Goal: Information Seeking & Learning: Learn about a topic

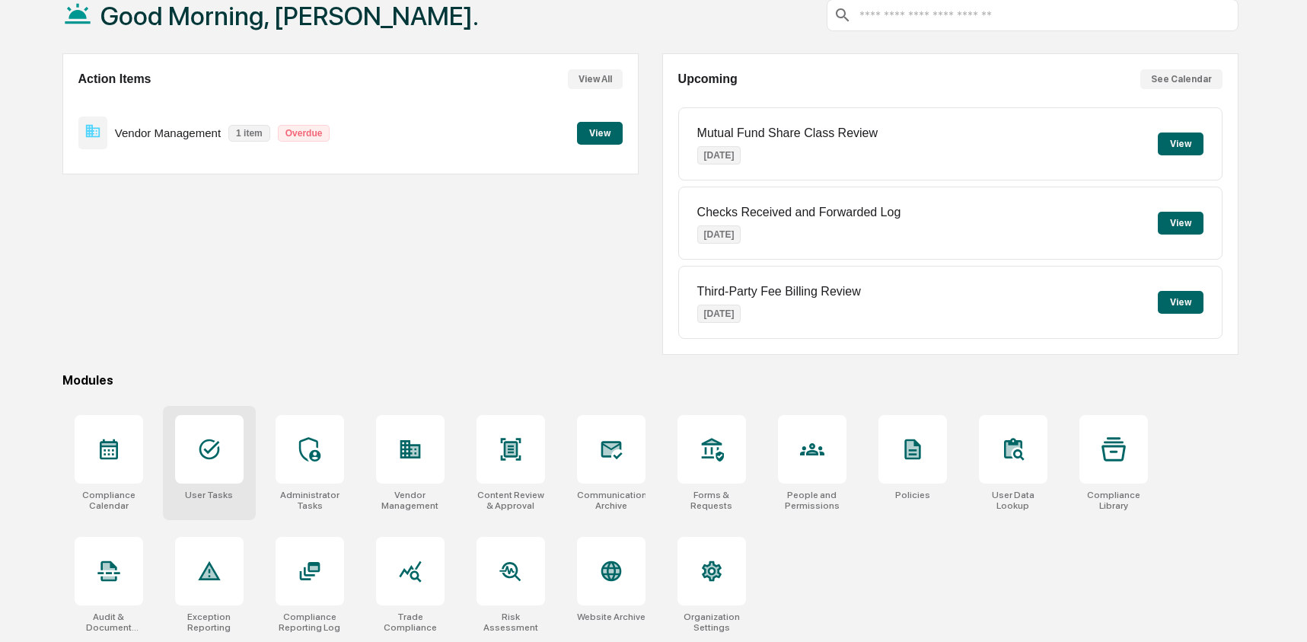
click at [191, 493] on div "User Tasks" at bounding box center [209, 494] width 48 height 11
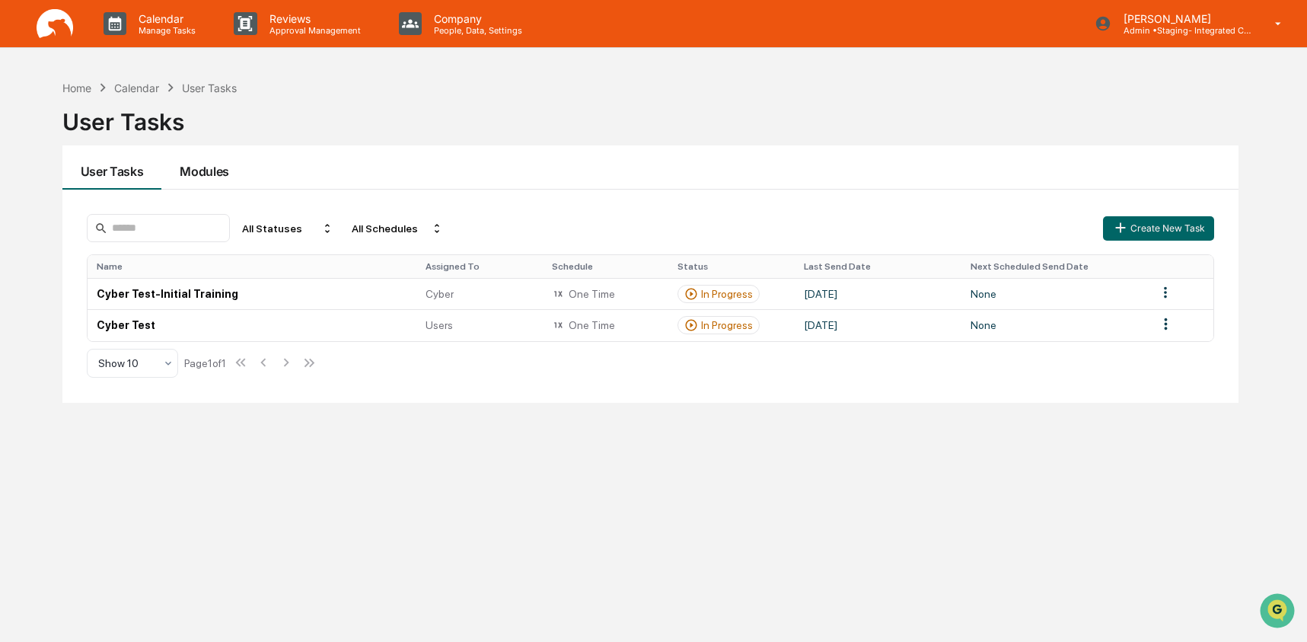
click at [191, 177] on button "Modules" at bounding box center [204, 167] width 86 height 44
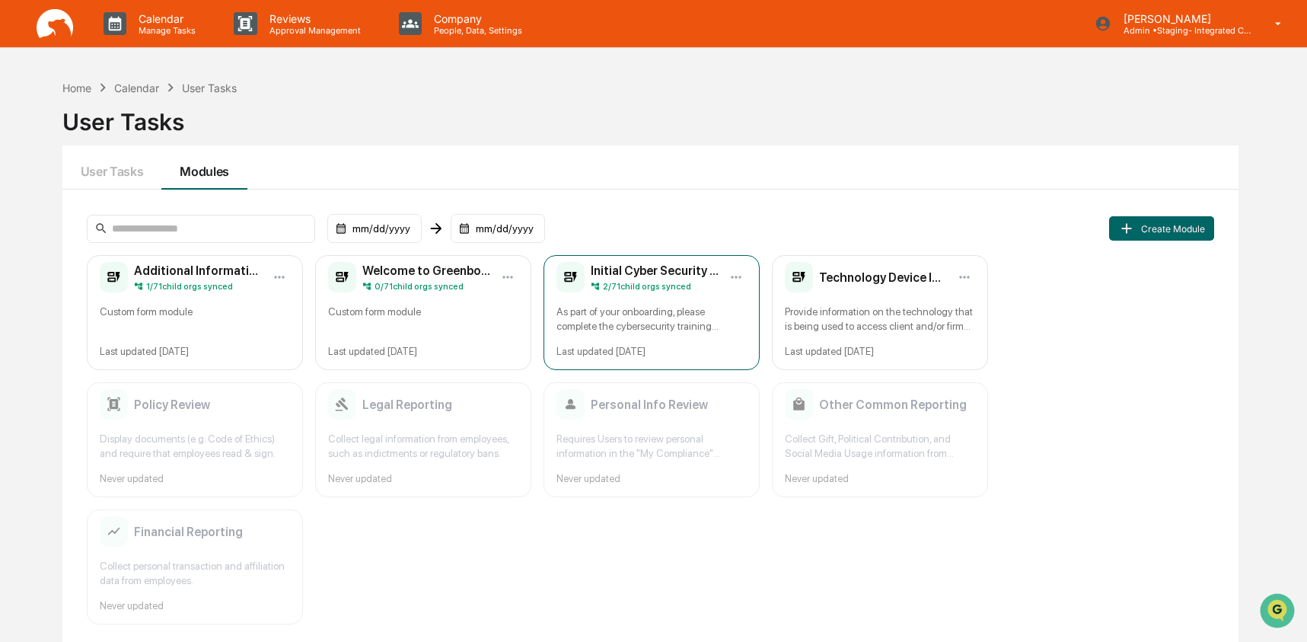
click at [716, 299] on div "Initial Cyber Security Training 2 / 71 child orgs synced As part of your onboar…" at bounding box center [652, 312] width 216 height 115
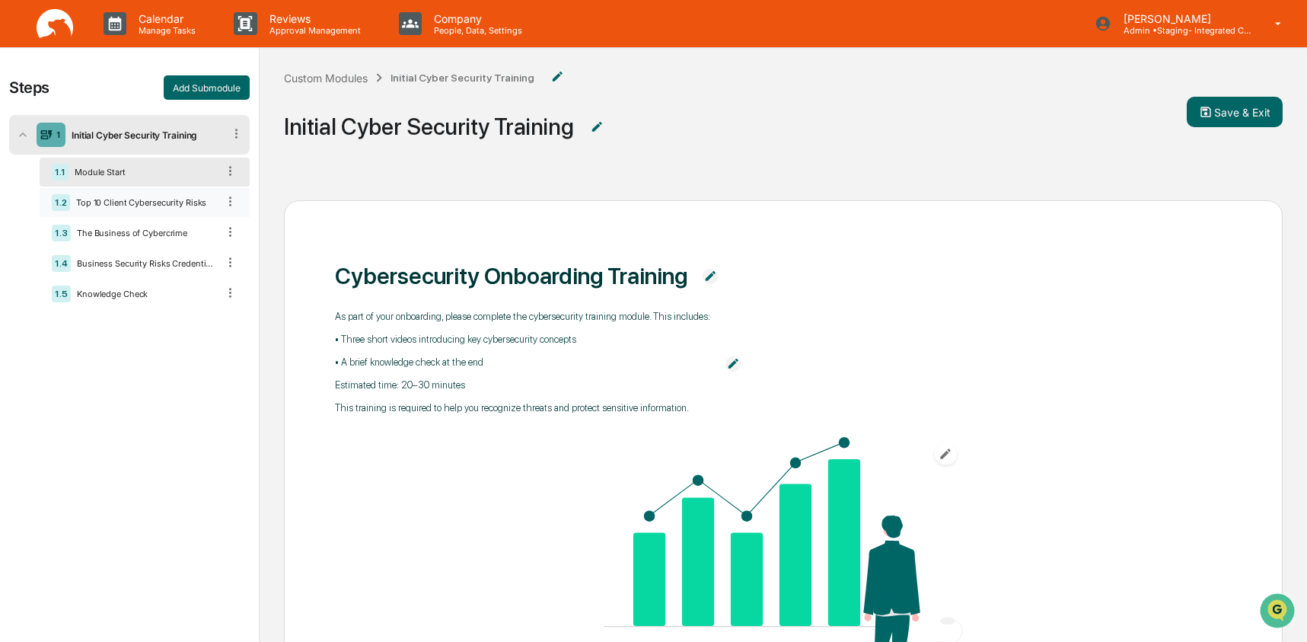
click at [180, 194] on div "1.2 Top 10 Client Cybersecurity Risks" at bounding box center [145, 202] width 210 height 29
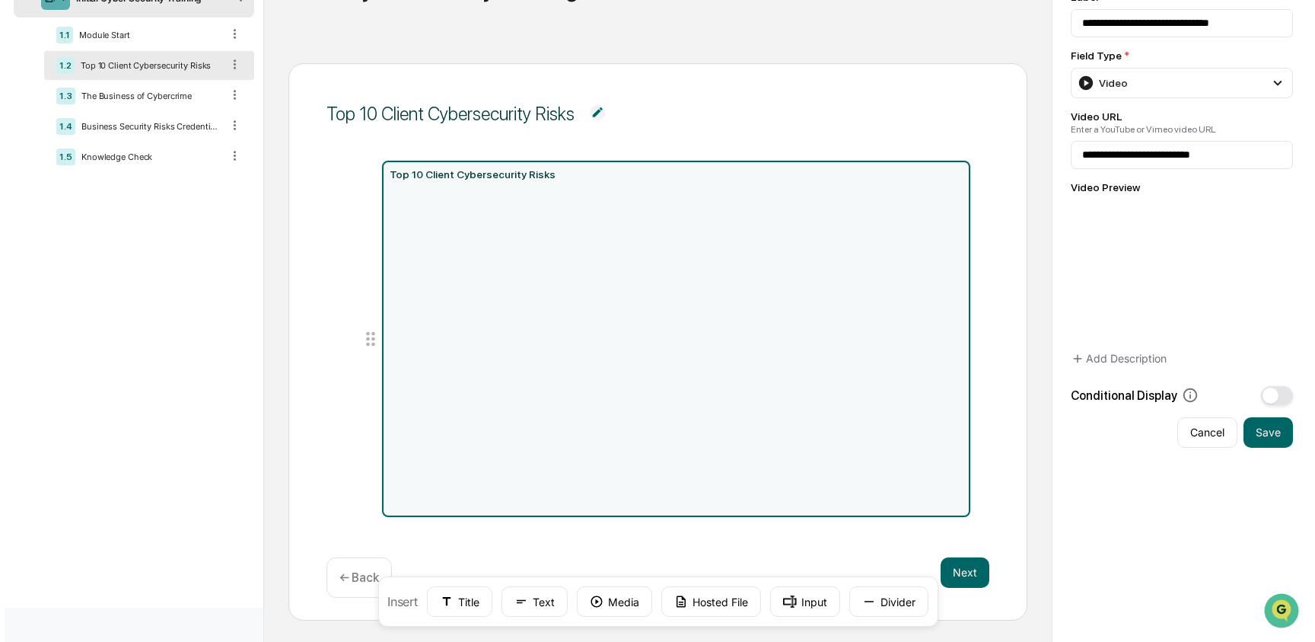
scroll to position [139, 0]
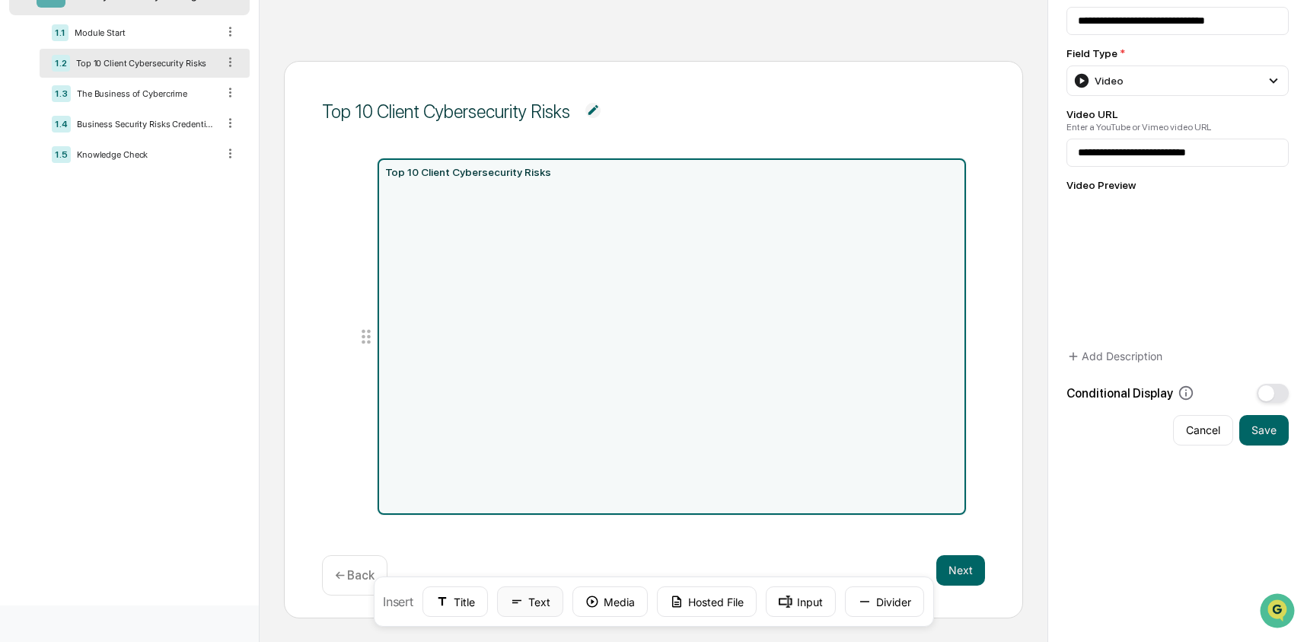
click at [523, 610] on button "Text" at bounding box center [530, 601] width 66 height 30
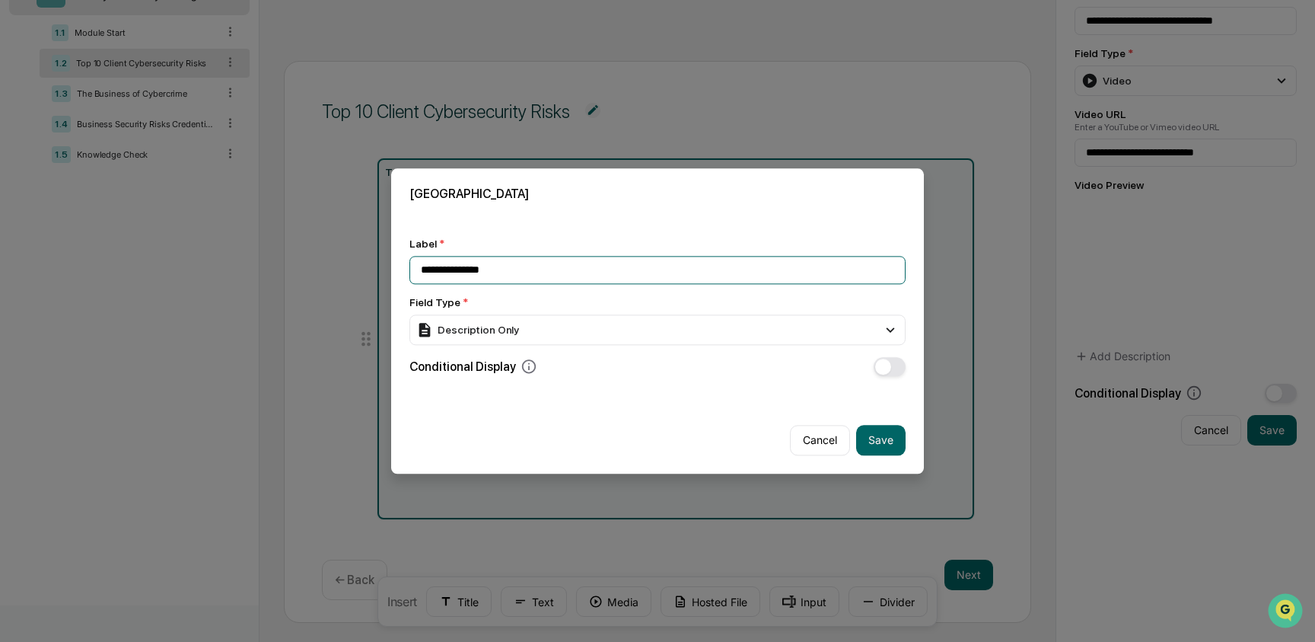
drag, startPoint x: 514, startPoint y: 266, endPoint x: 483, endPoint y: 269, distance: 30.7
click at [483, 269] on input "**********" at bounding box center [658, 270] width 496 height 28
paste input "**********"
click at [507, 269] on input "**********" at bounding box center [658, 270] width 496 height 28
click at [454, 272] on input "**********" at bounding box center [658, 270] width 496 height 28
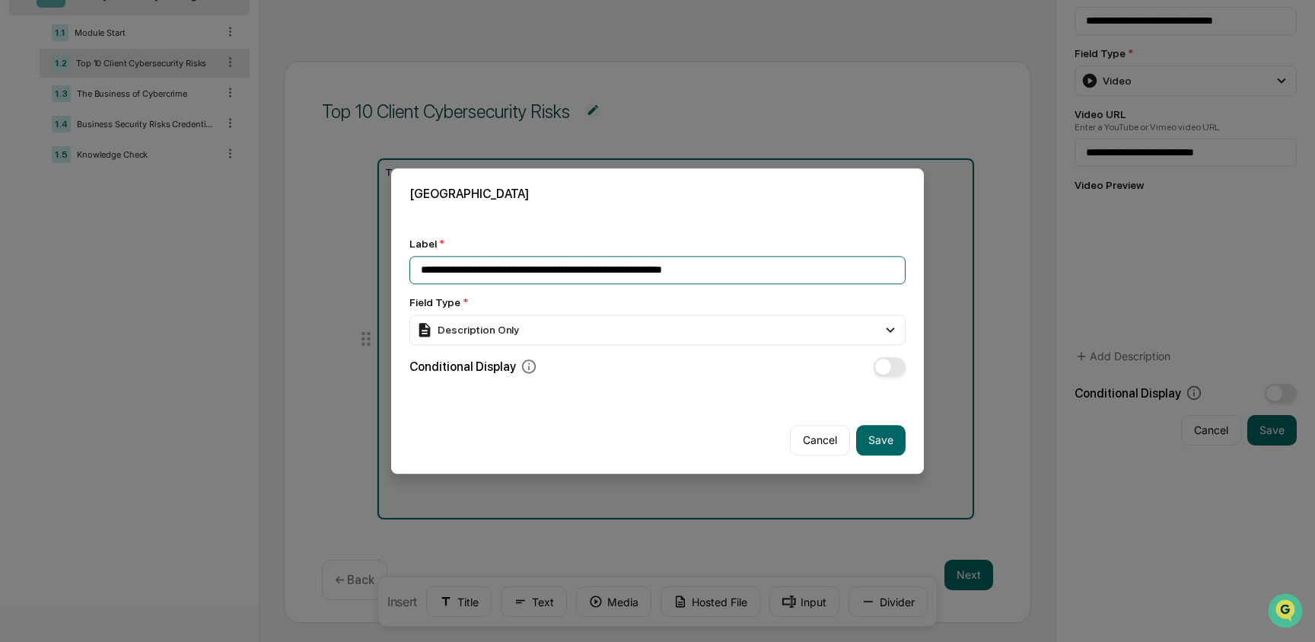
click at [657, 272] on input "**********" at bounding box center [658, 270] width 496 height 28
type input "**********"
click at [516, 337] on div "Description Only" at bounding box center [467, 329] width 103 height 17
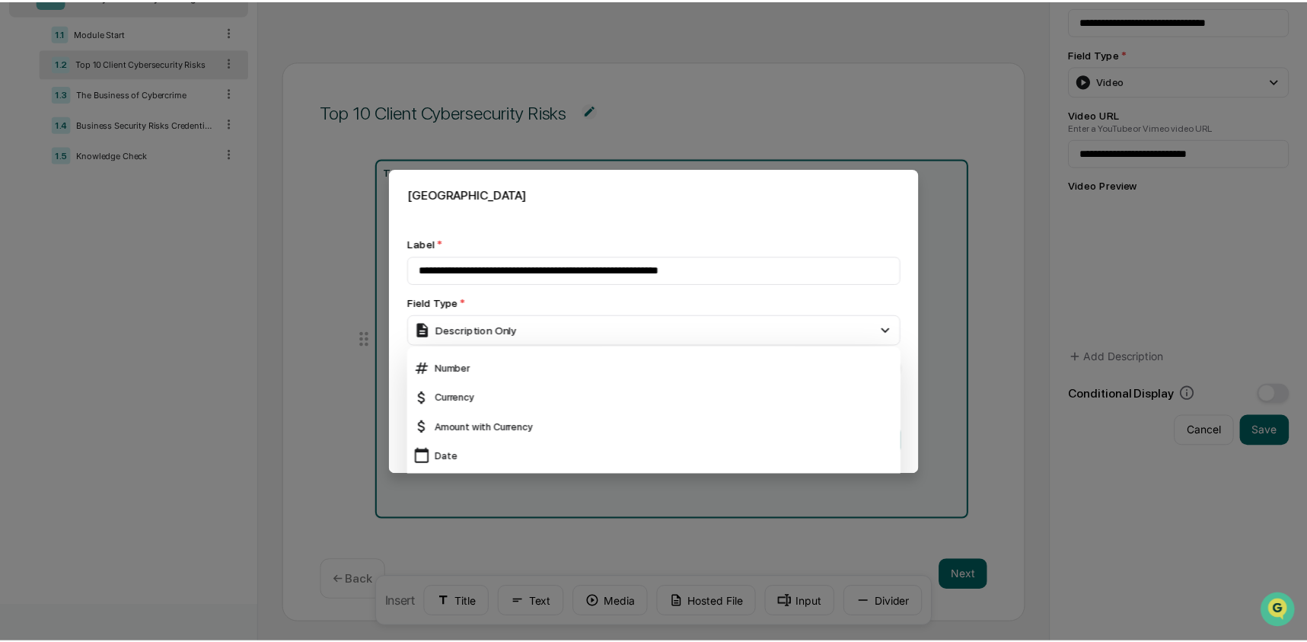
scroll to position [0, 0]
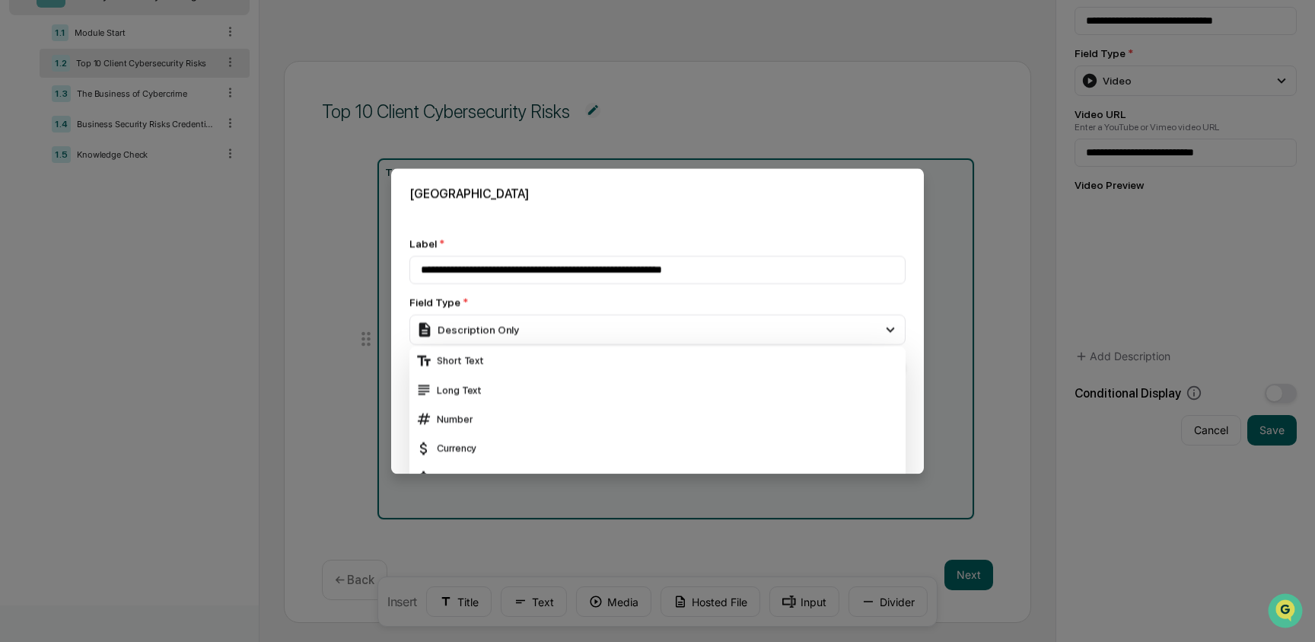
click at [564, 284] on div "**********" at bounding box center [658, 307] width 496 height 139
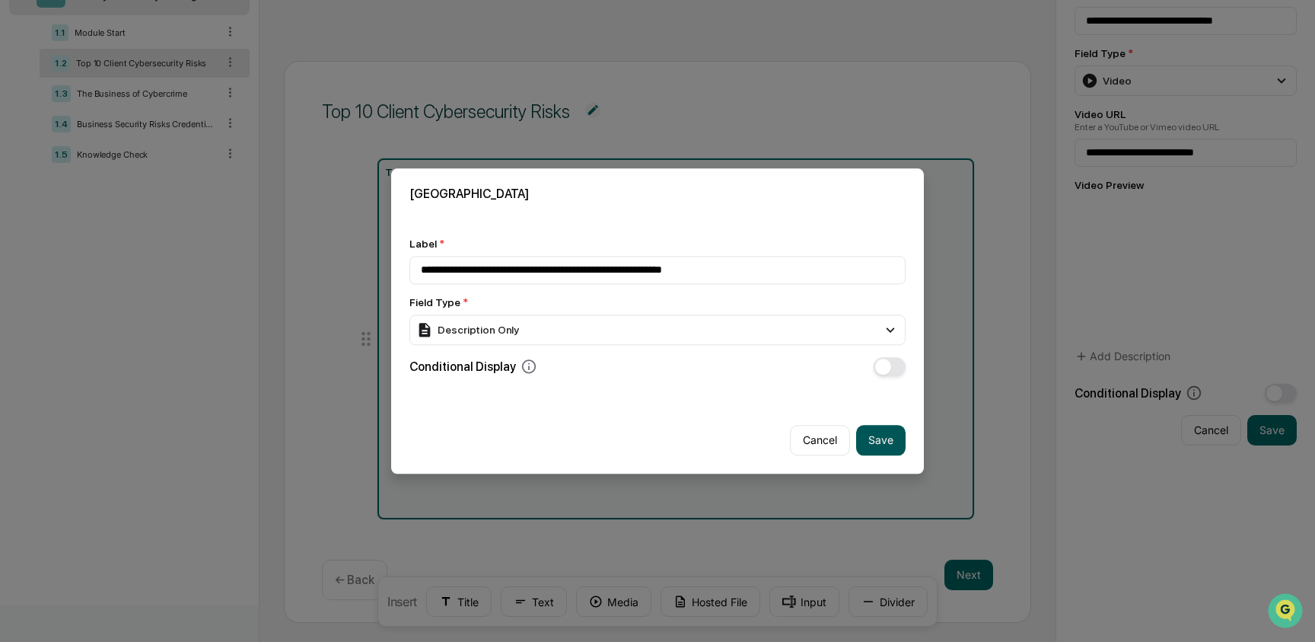
click at [884, 440] on button "Save" at bounding box center [880, 440] width 49 height 30
type input "**********"
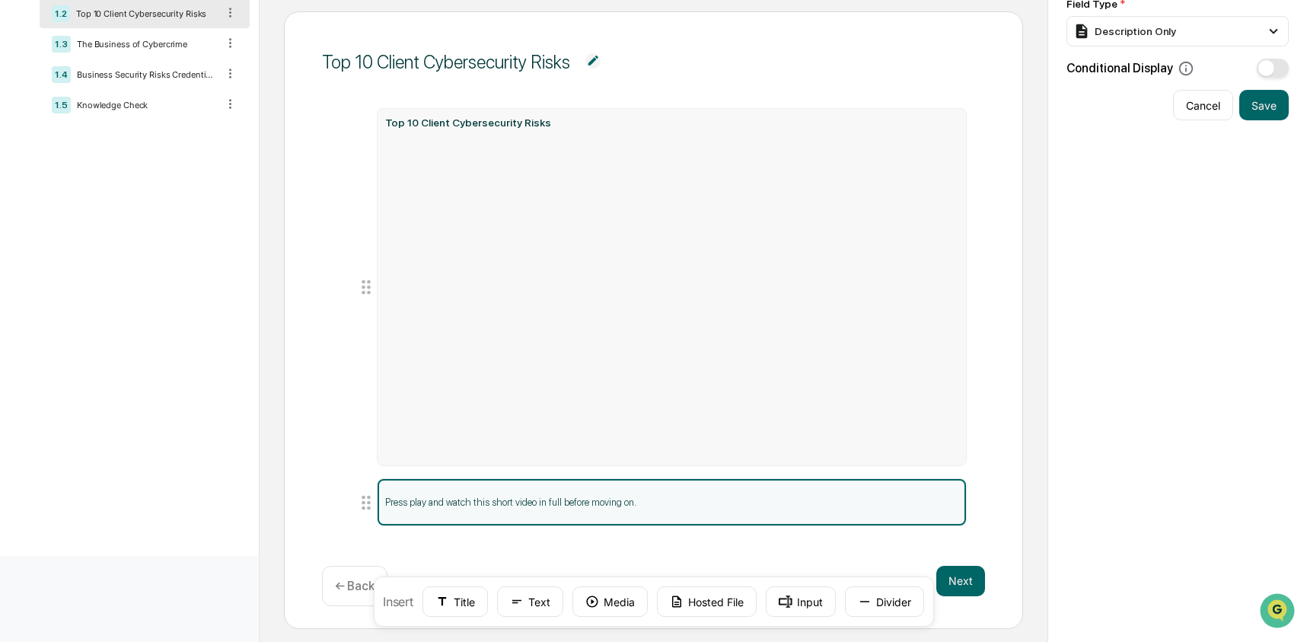
scroll to position [200, 0]
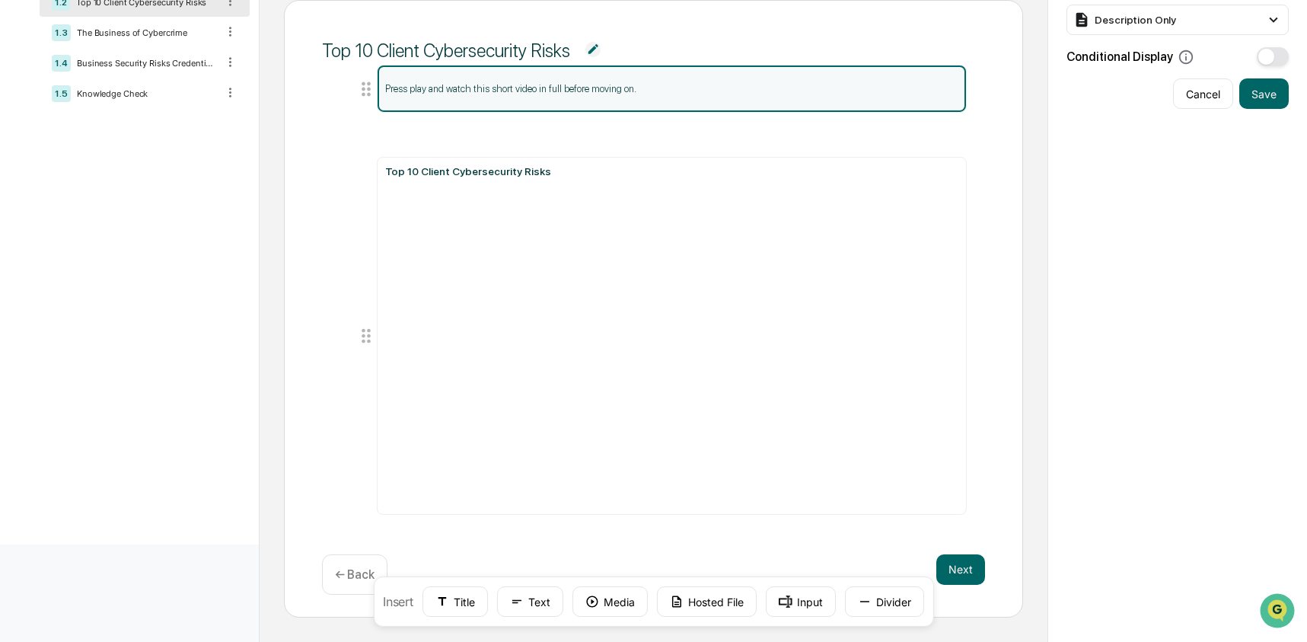
drag, startPoint x: 365, startPoint y: 492, endPoint x: 313, endPoint y: 91, distance: 403.8
click at [313, 91] on div "Top 10 Client Cybersecurity Risks Press play and watch this short video in full…" at bounding box center [653, 308] width 739 height 617
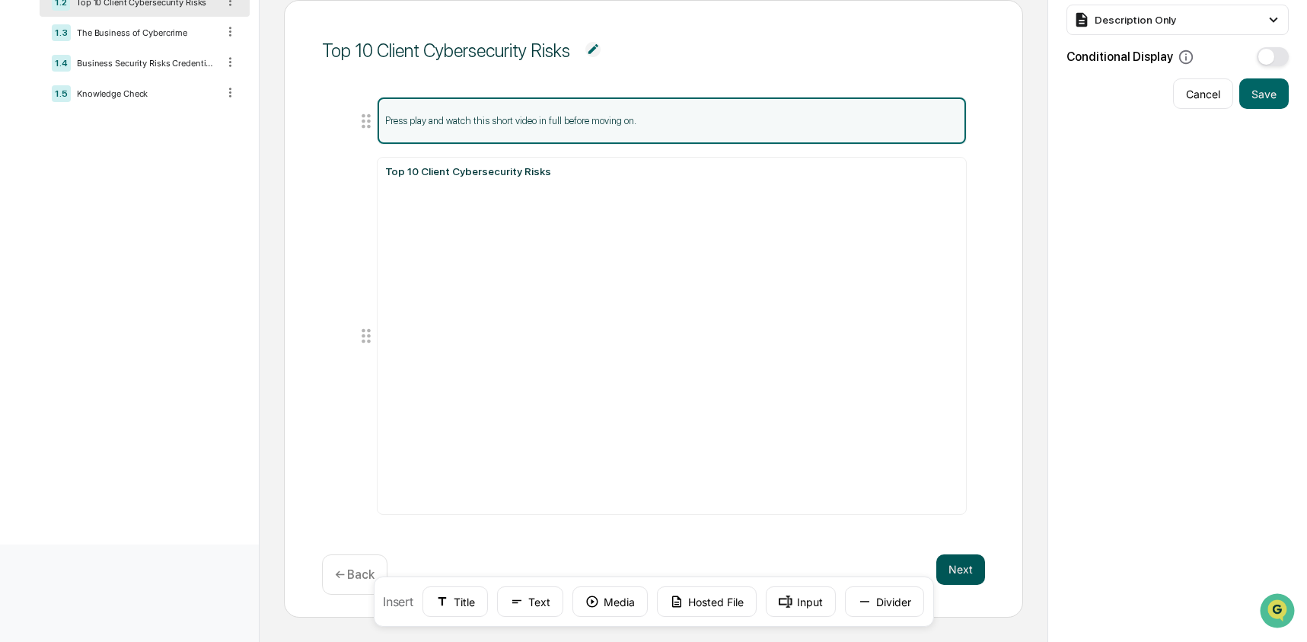
click at [971, 563] on button "Next" at bounding box center [960, 569] width 49 height 30
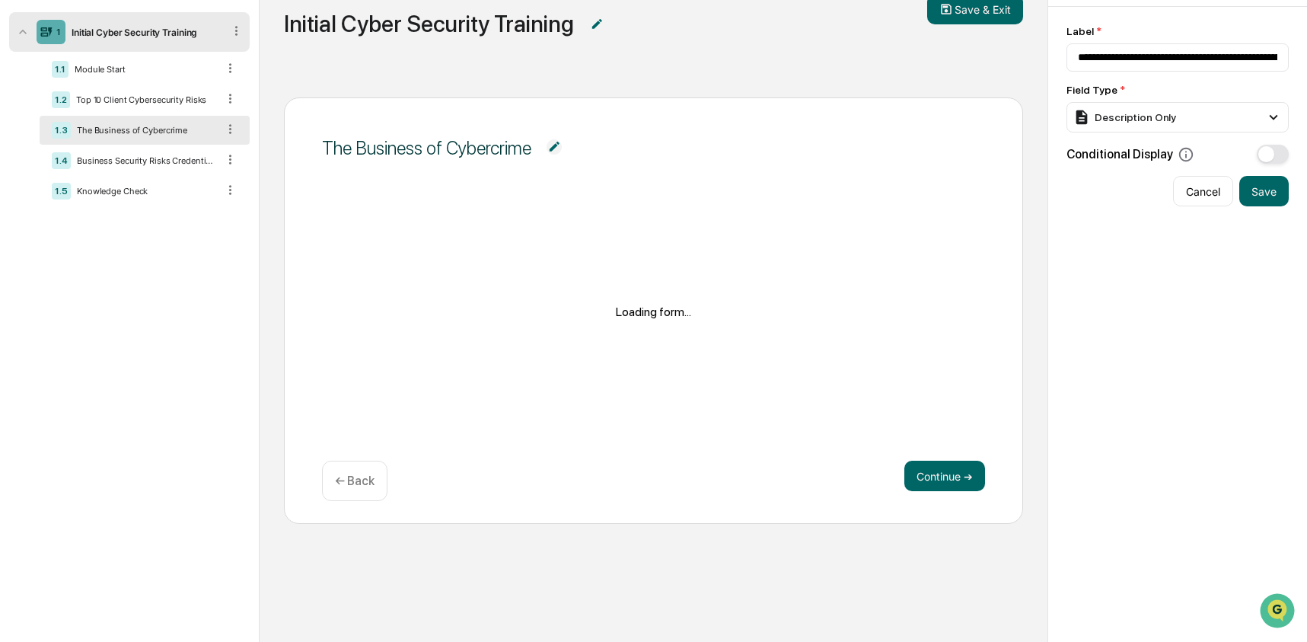
scroll to position [139, 0]
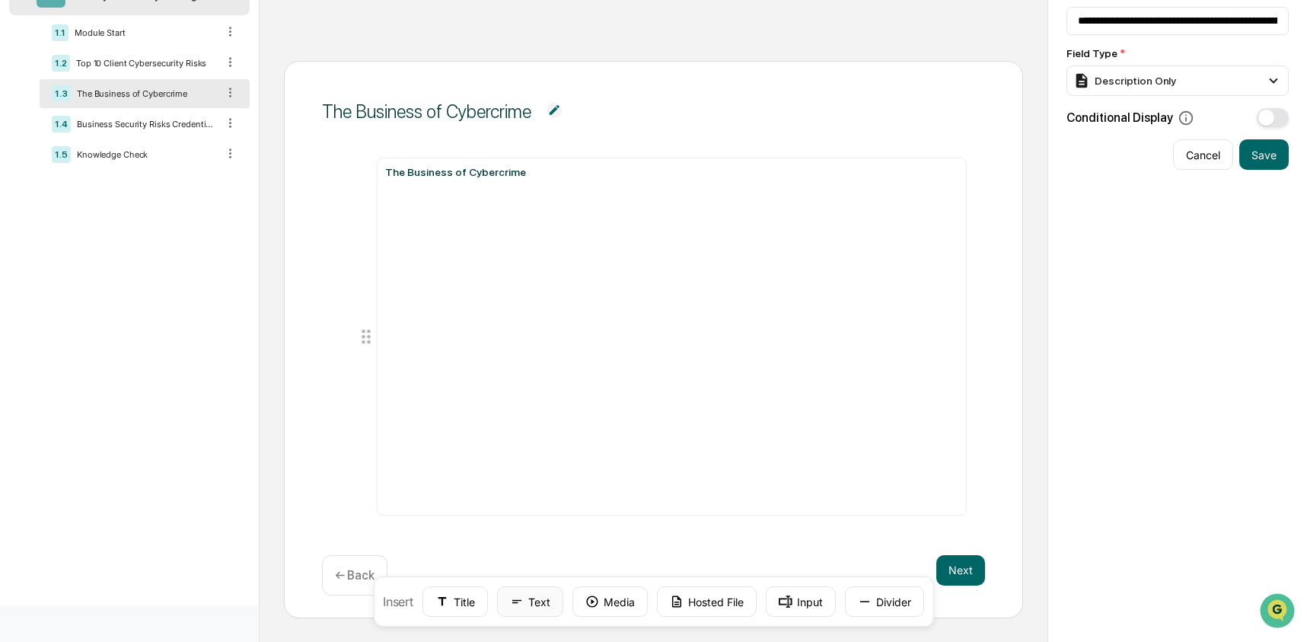
click at [534, 602] on button "Text" at bounding box center [530, 601] width 66 height 30
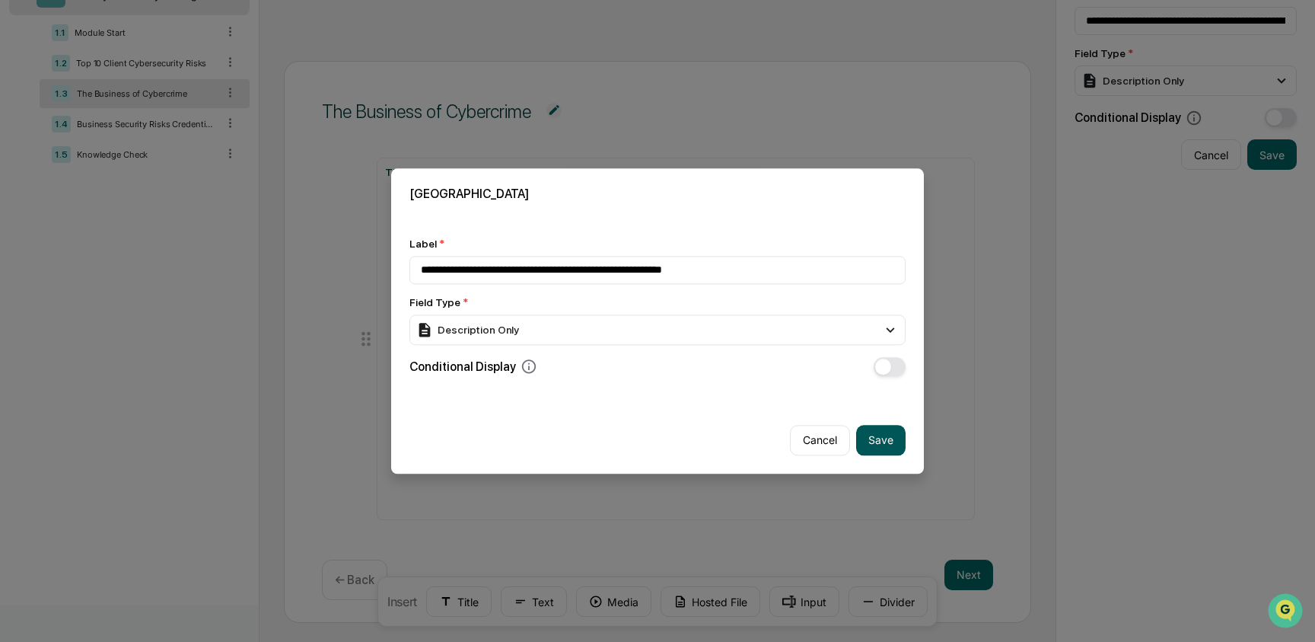
type input "**********"
click at [877, 448] on button "Save" at bounding box center [880, 440] width 49 height 30
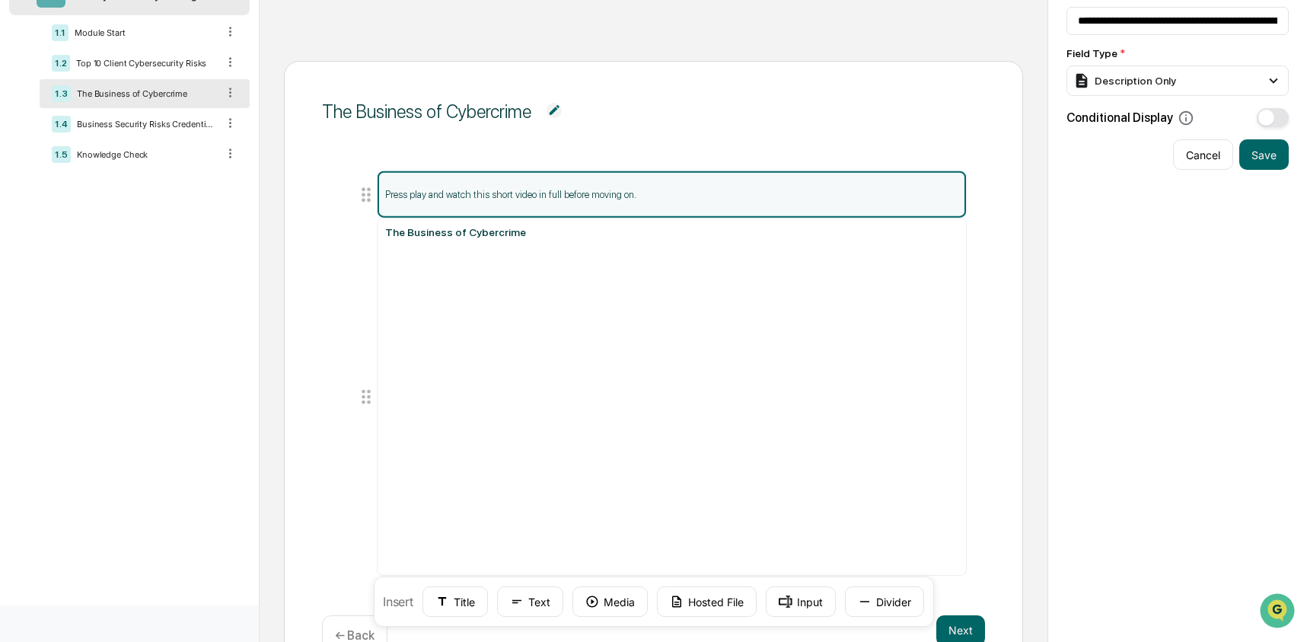
drag, startPoint x: 373, startPoint y: 548, endPoint x: 383, endPoint y: 193, distance: 354.9
click at [383, 193] on li "Press play and watch this short video in full before moving on." at bounding box center [662, 195] width 612 height 48
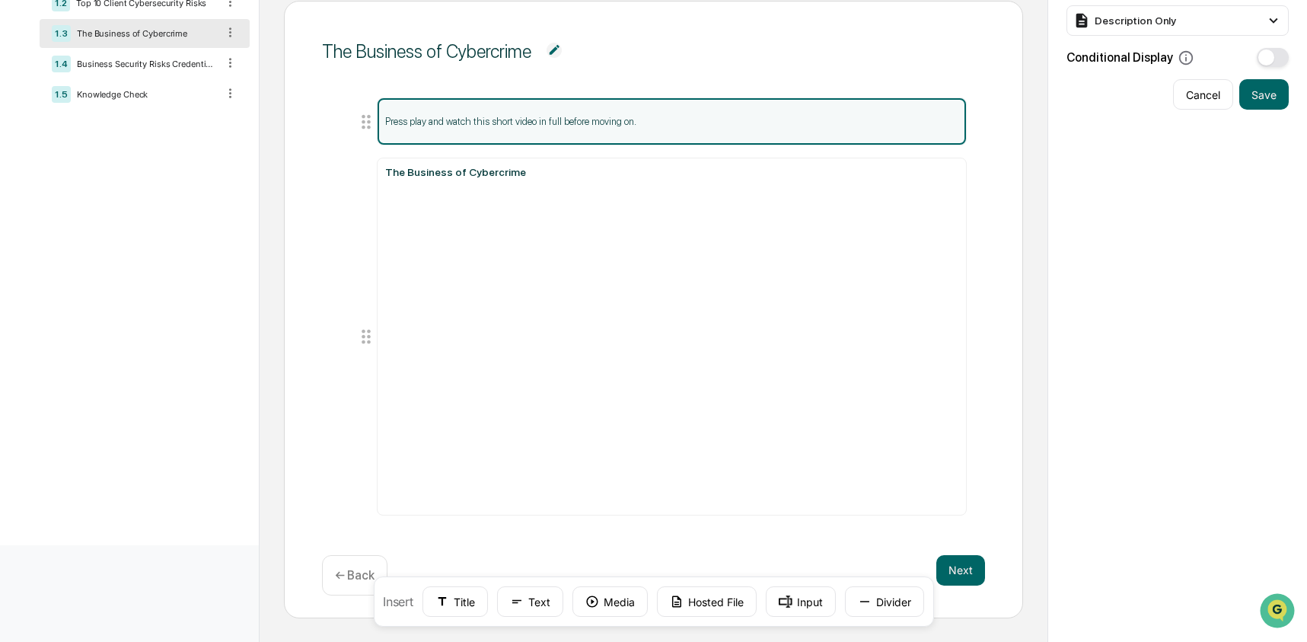
scroll to position [200, 0]
click at [973, 576] on button "Next" at bounding box center [960, 569] width 49 height 30
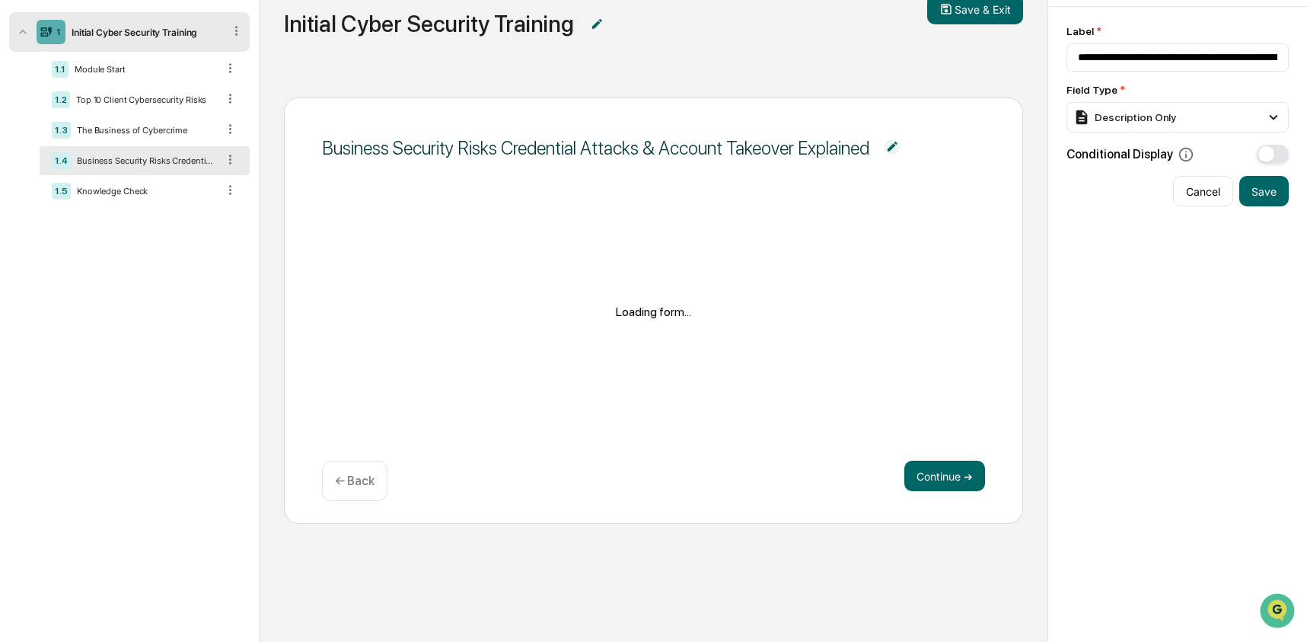
scroll to position [139, 0]
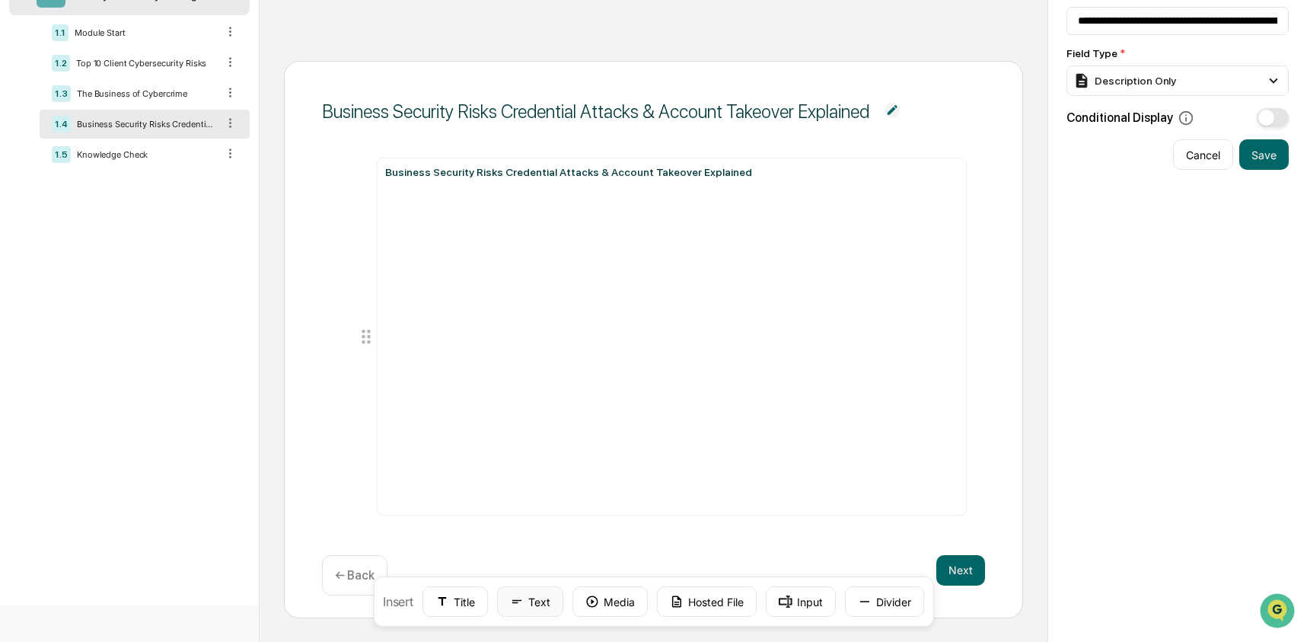
click at [502, 592] on button "Text" at bounding box center [530, 601] width 66 height 30
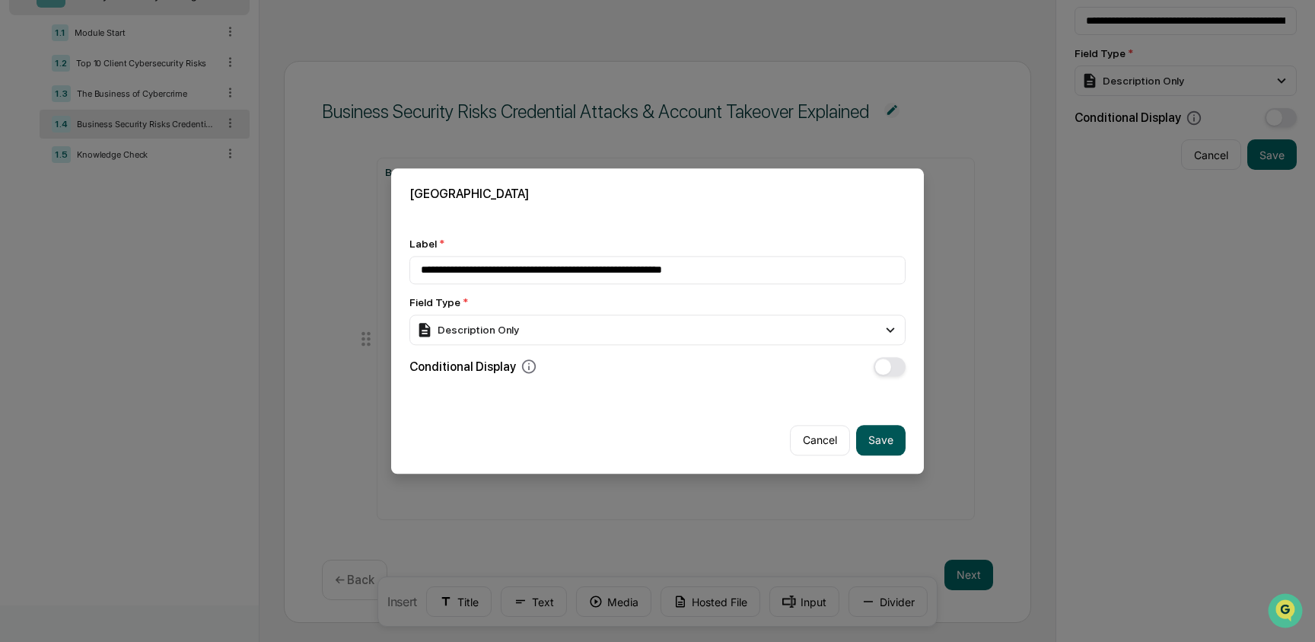
type input "**********"
click at [891, 440] on button "Save" at bounding box center [880, 440] width 49 height 30
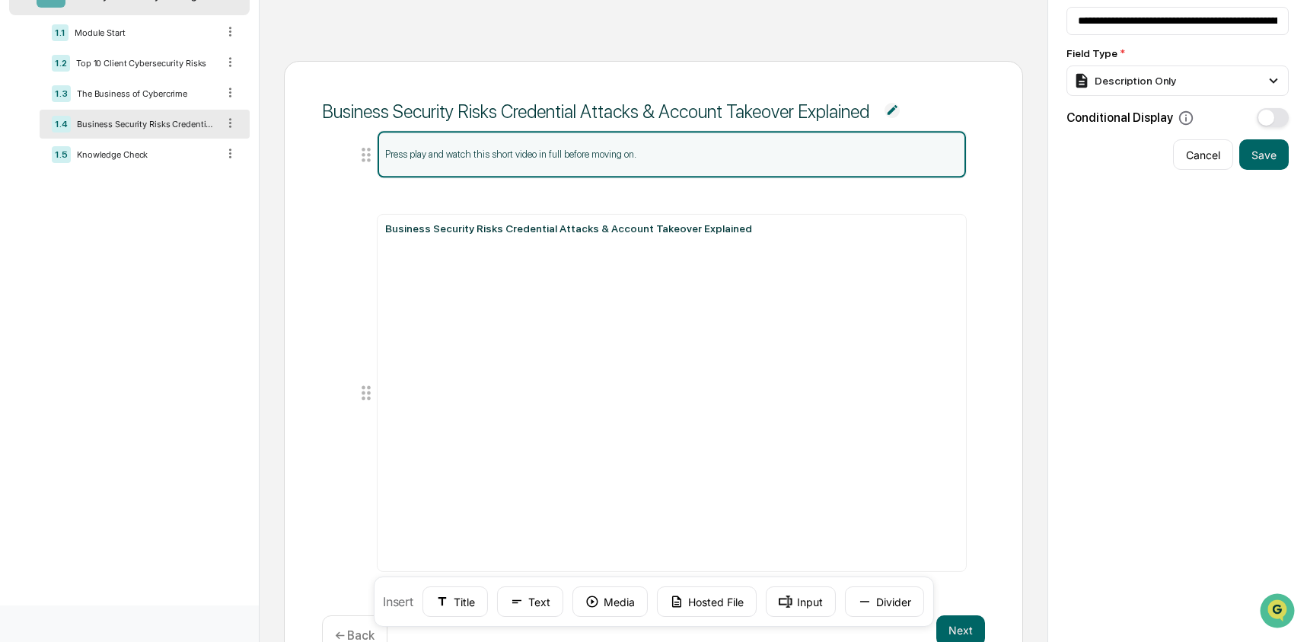
drag, startPoint x: 364, startPoint y: 553, endPoint x: 357, endPoint y: 153, distance: 400.5
click at [357, 153] on icon at bounding box center [366, 154] width 21 height 21
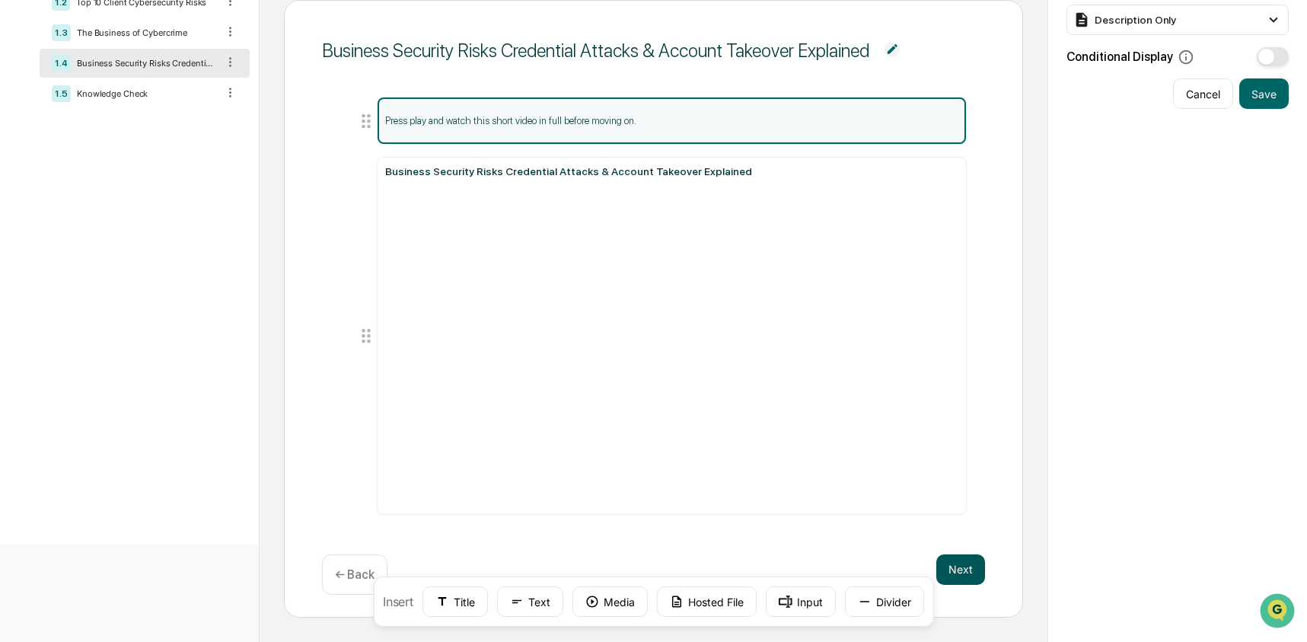
click at [957, 563] on button "Next" at bounding box center [960, 569] width 49 height 30
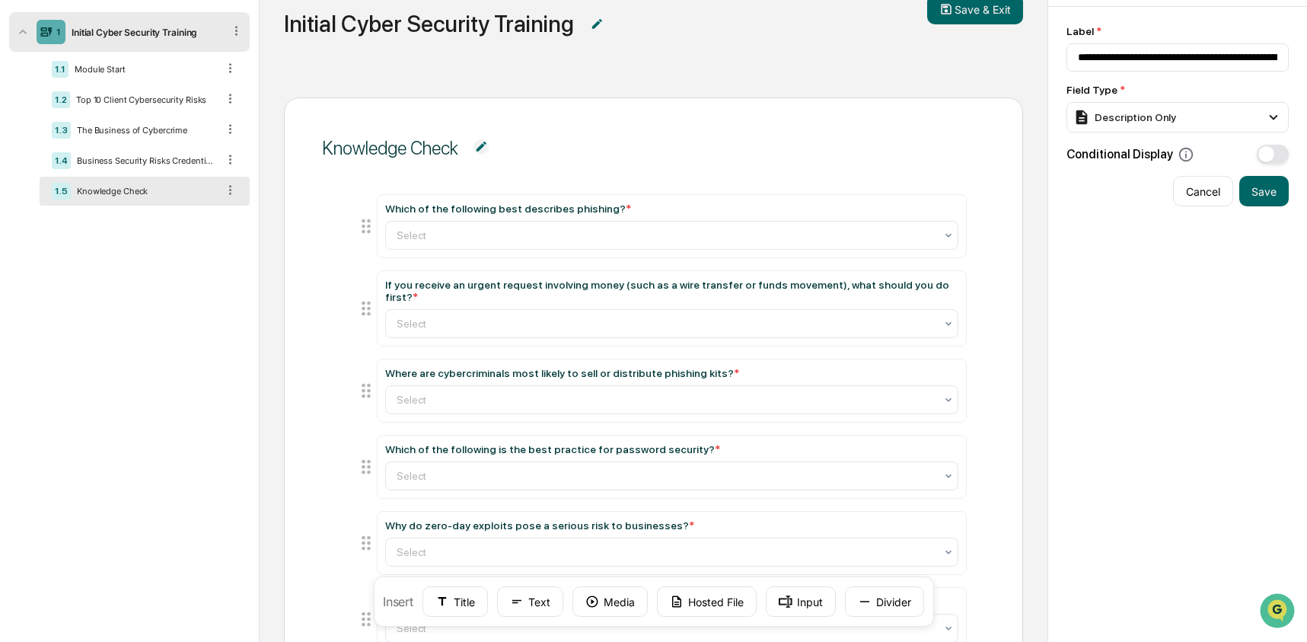
scroll to position [200, 0]
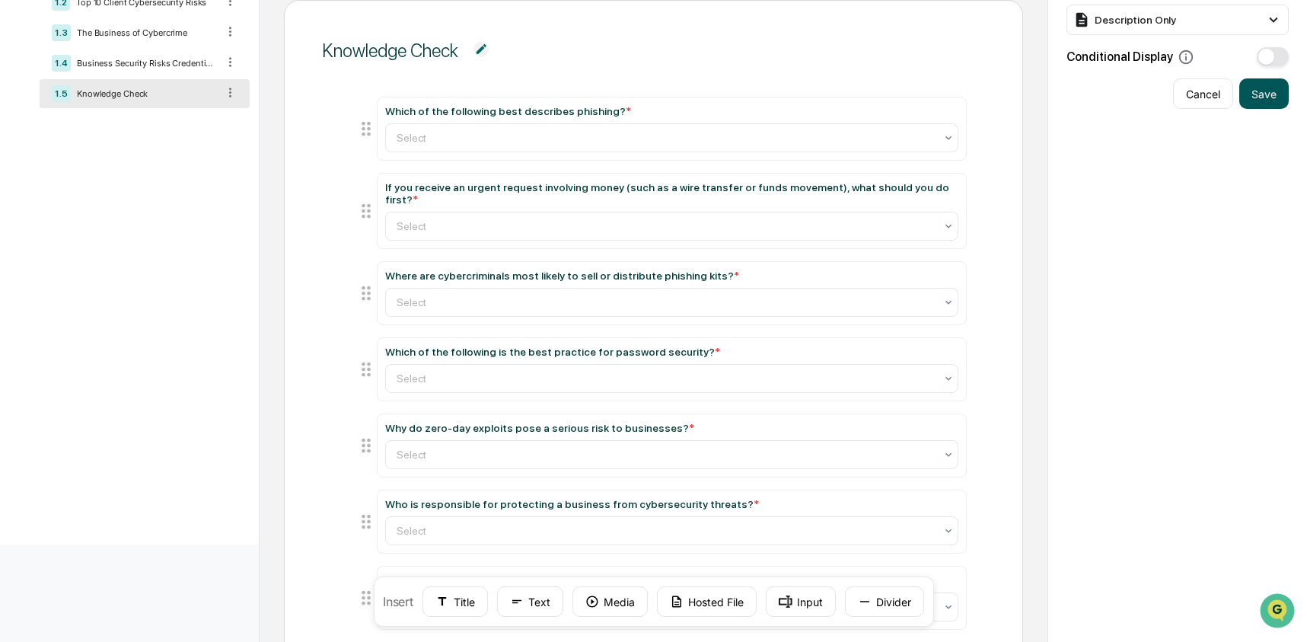
click at [1242, 94] on button "Save" at bounding box center [1263, 93] width 49 height 30
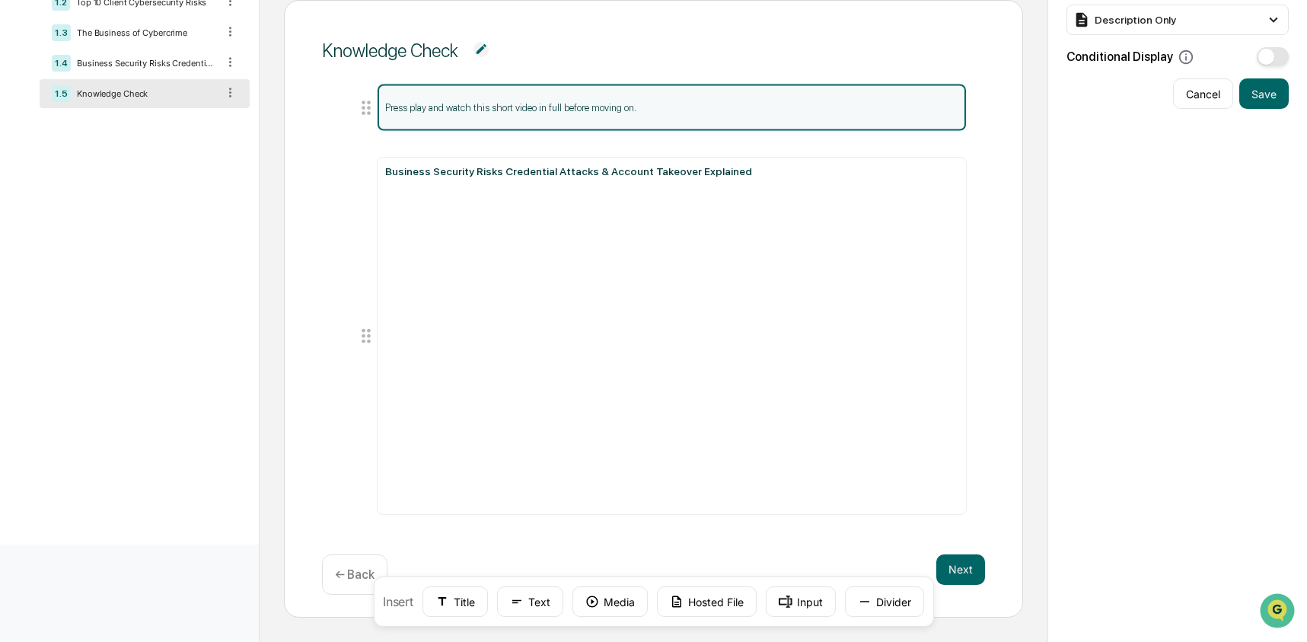
drag, startPoint x: 361, startPoint y: 490, endPoint x: 333, endPoint y: 110, distance: 380.9
click at [333, 110] on div "Press play and watch this short video in full before moving on. Business Securi…" at bounding box center [654, 309] width 664 height 462
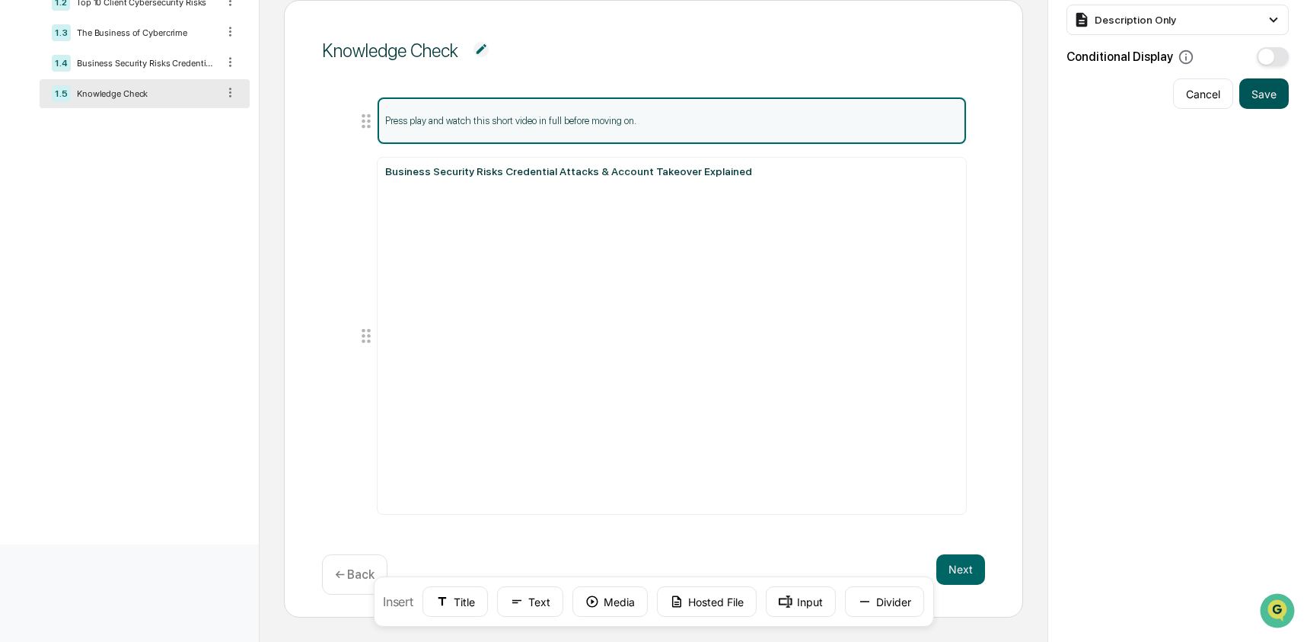
click at [1264, 98] on button "Save" at bounding box center [1263, 93] width 49 height 30
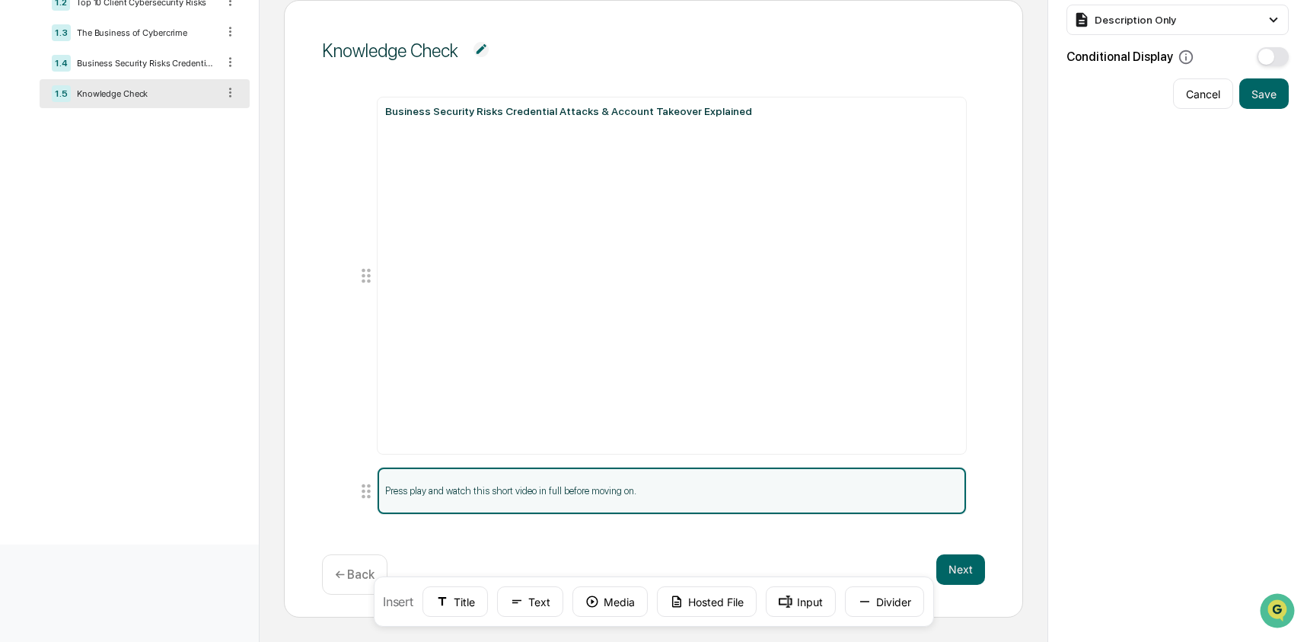
drag, startPoint x: 368, startPoint y: 491, endPoint x: 387, endPoint y: 341, distance: 151.3
click at [387, 467] on li "Press play and watch this short video in full before moving on." at bounding box center [662, 491] width 612 height 48
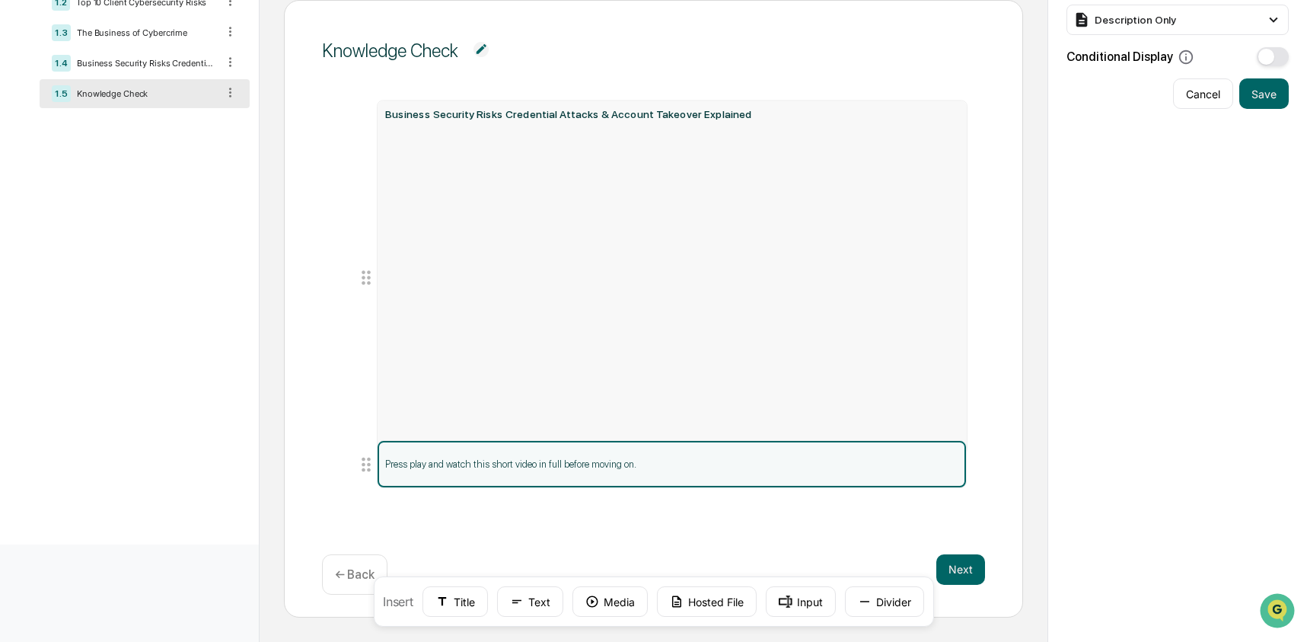
drag, startPoint x: 354, startPoint y: 84, endPoint x: 372, endPoint y: 410, distance: 327.1
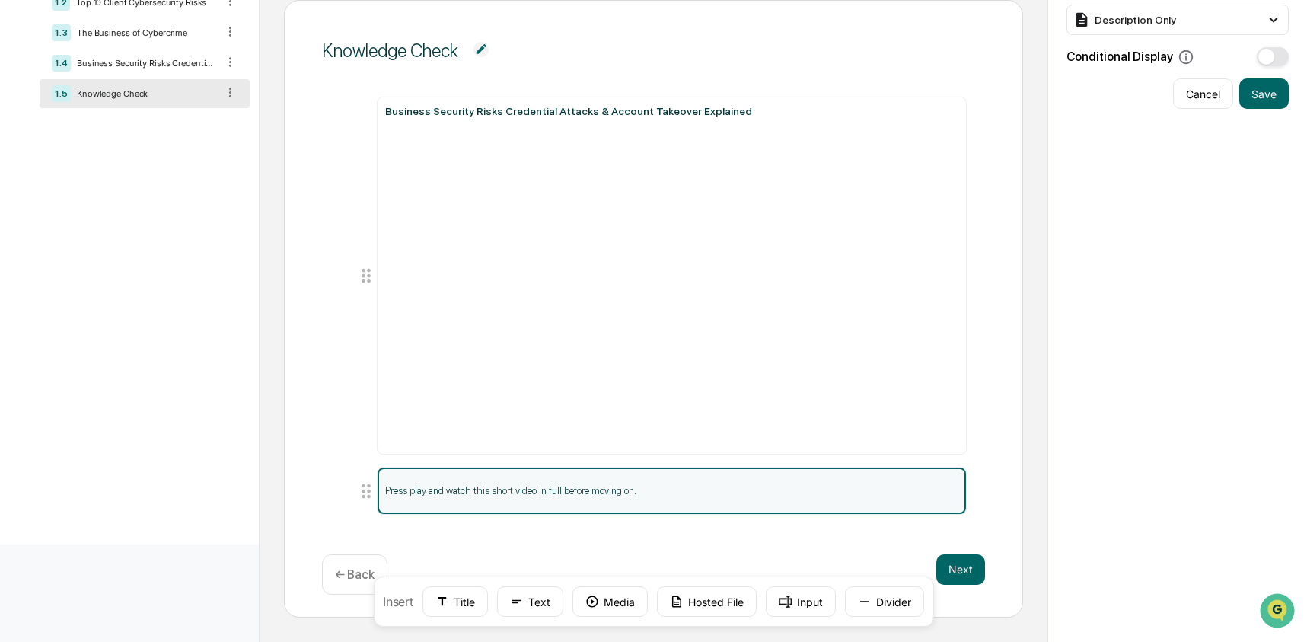
drag, startPoint x: 372, startPoint y: 493, endPoint x: 367, endPoint y: 278, distance: 215.5
click at [372, 480] on icon at bounding box center [366, 490] width 21 height 21
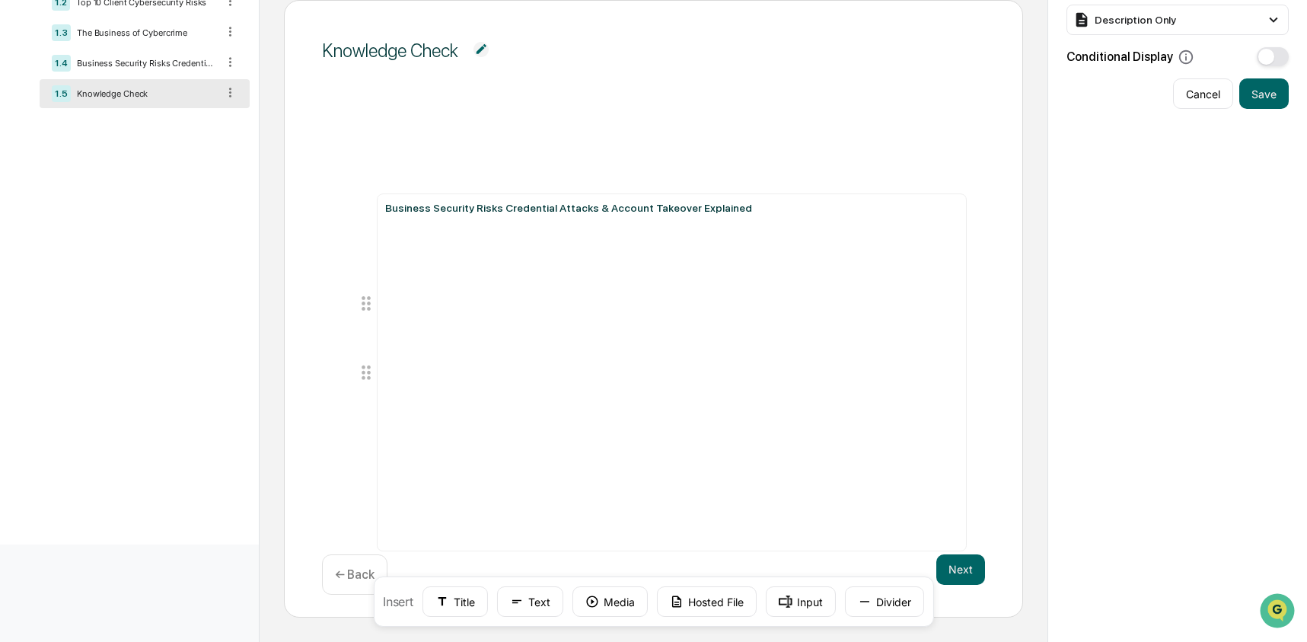
drag, startPoint x: 352, startPoint y: 140, endPoint x: 308, endPoint y: 454, distance: 316.8
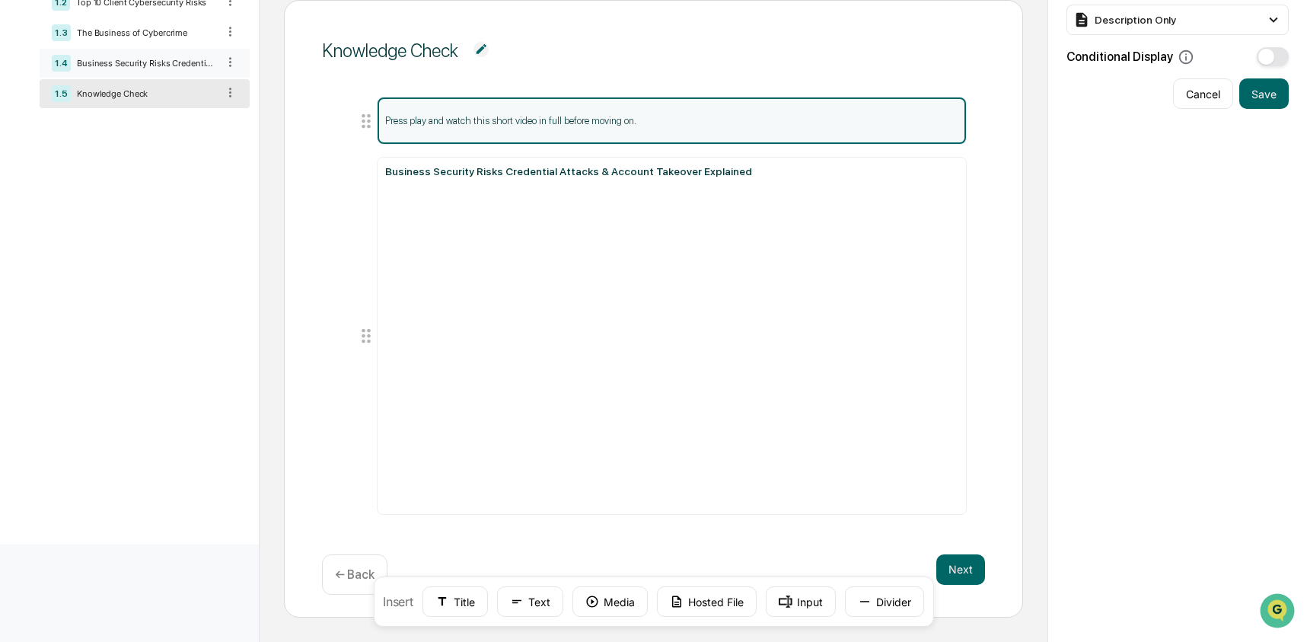
click at [175, 72] on div "1.4 Business Security Risks Credential Attacks & Account Takeover Explained" at bounding box center [145, 63] width 210 height 29
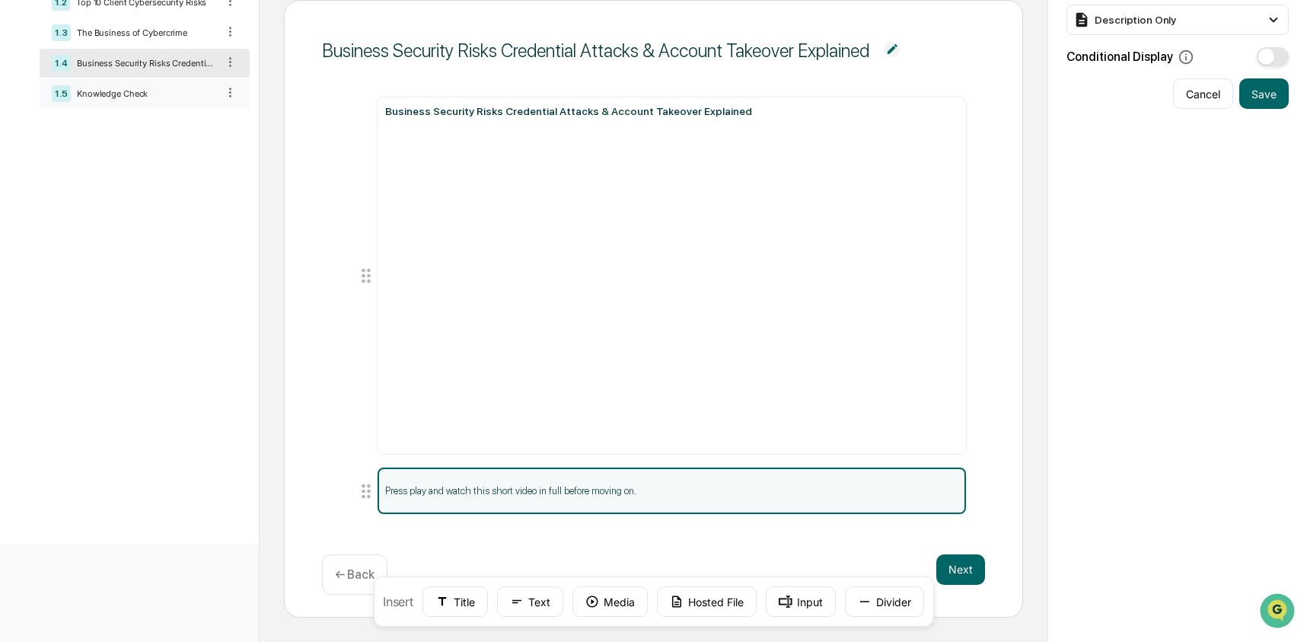
click at [173, 108] on div "1.5 Knowledge Check" at bounding box center [145, 93] width 210 height 29
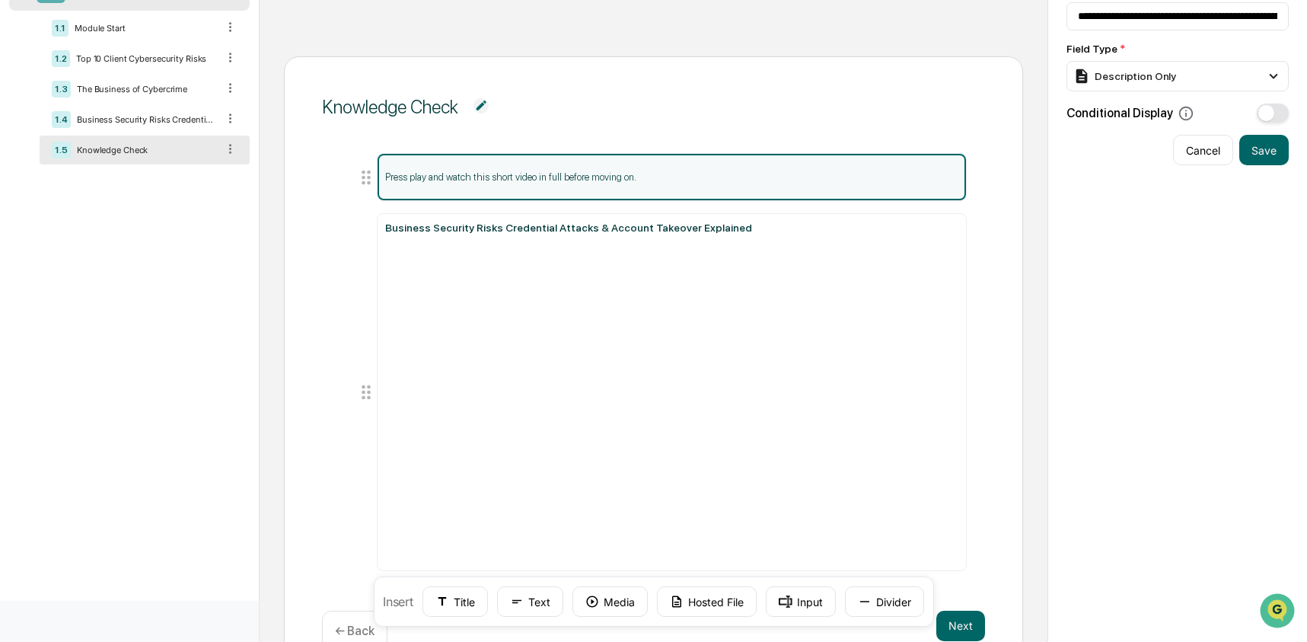
scroll to position [101, 0]
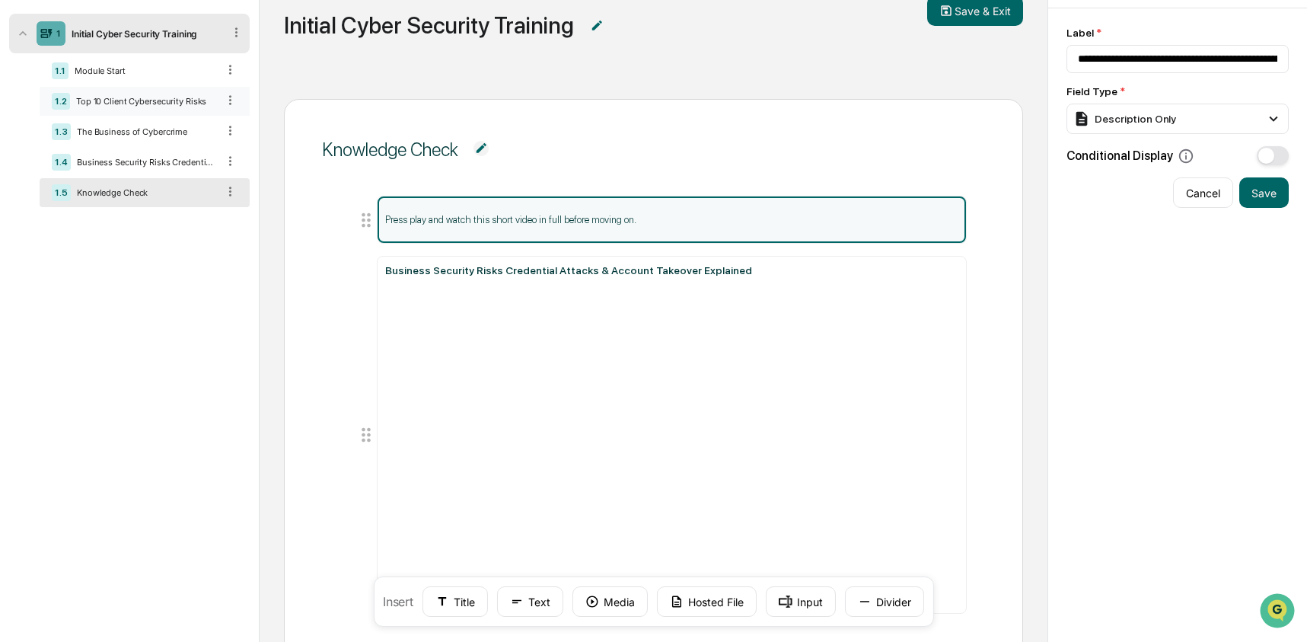
click at [173, 95] on div "1.2 Top 10 Client Cybersecurity Risks" at bounding box center [145, 101] width 210 height 29
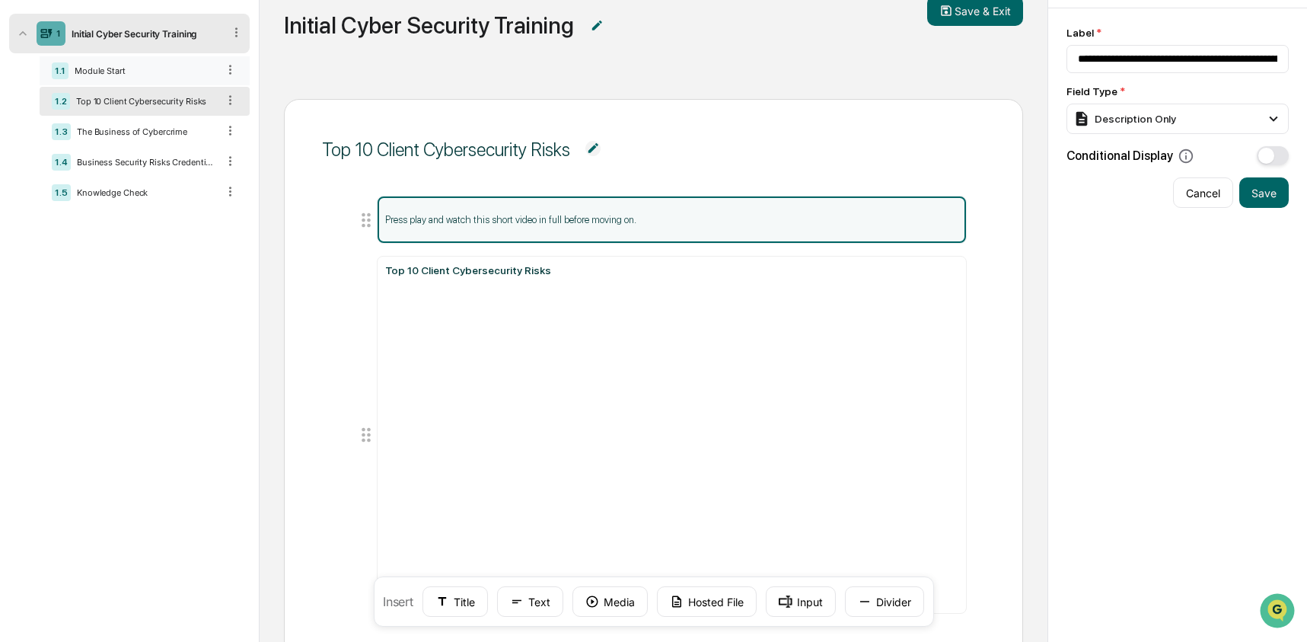
click at [152, 81] on div "1.1 Module Start" at bounding box center [145, 70] width 210 height 29
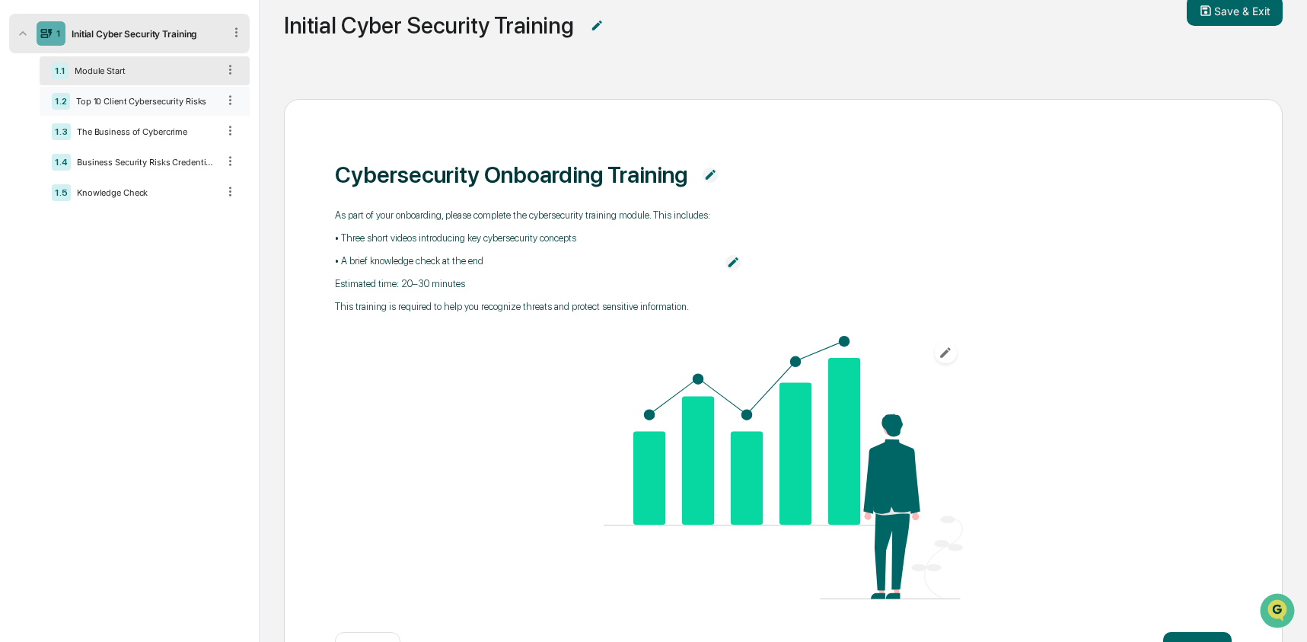
click at [149, 116] on div "1.2 Top 10 Client Cybersecurity Risks" at bounding box center [145, 101] width 210 height 29
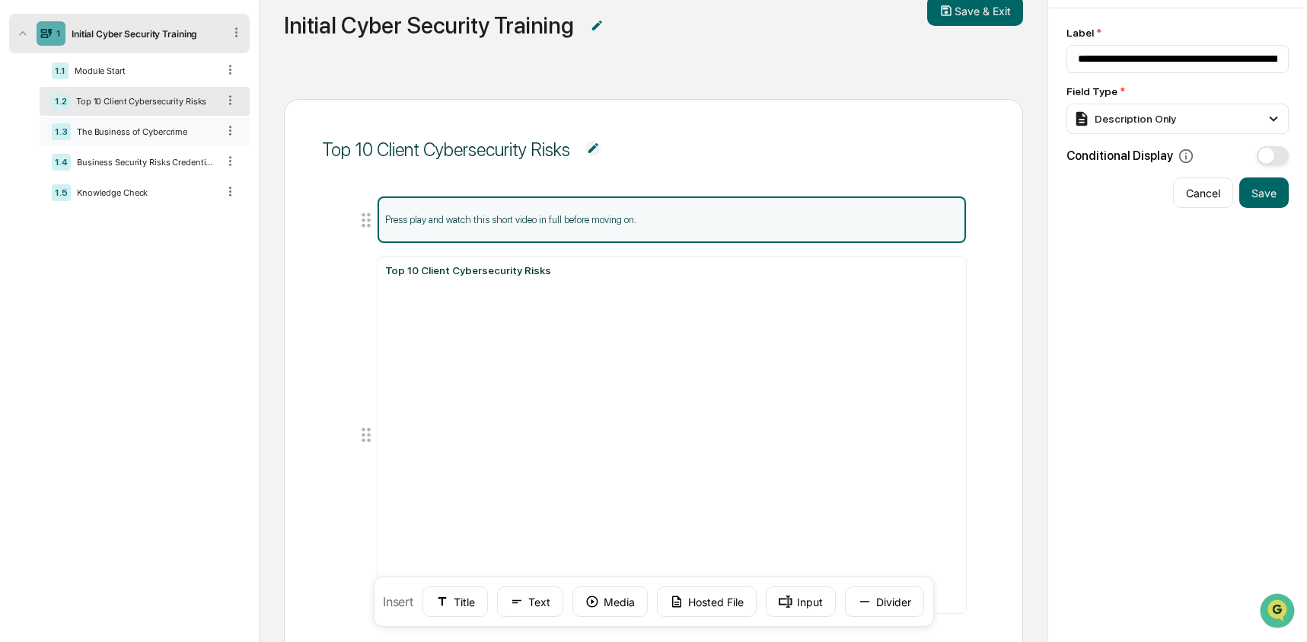
click at [149, 122] on div "1.3 The Business of Cybercrime" at bounding box center [145, 131] width 210 height 29
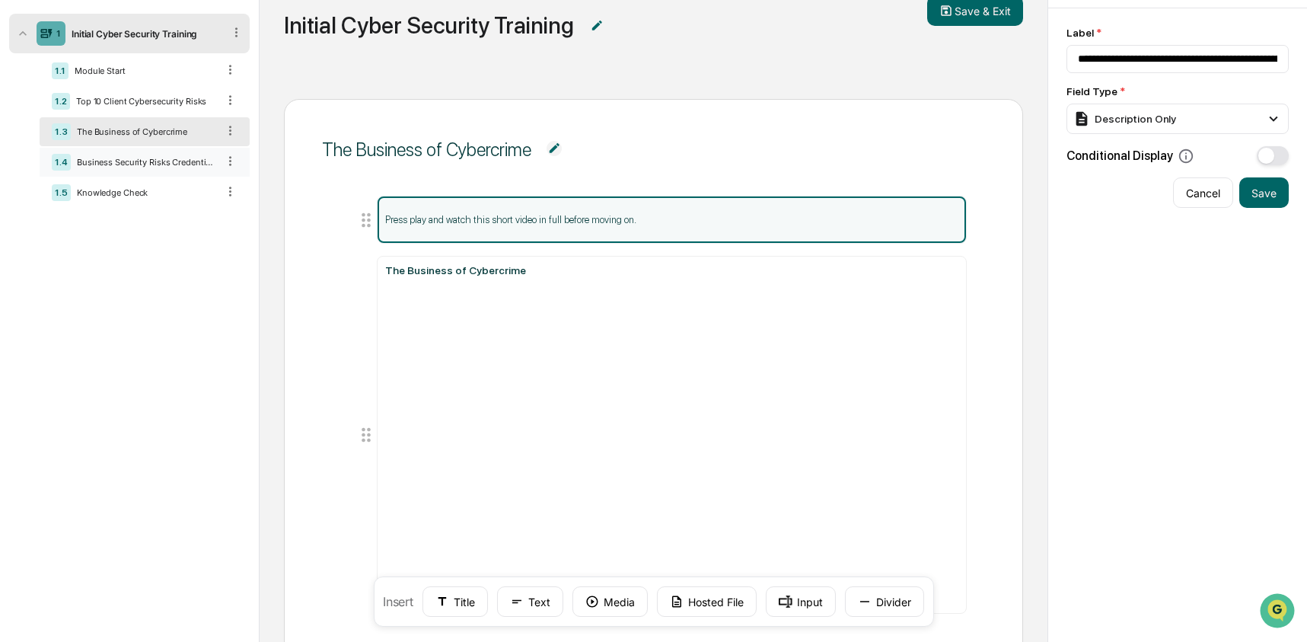
click at [155, 163] on div "Business Security Risks Credential Attacks & Account Takeover Explained" at bounding box center [144, 162] width 146 height 11
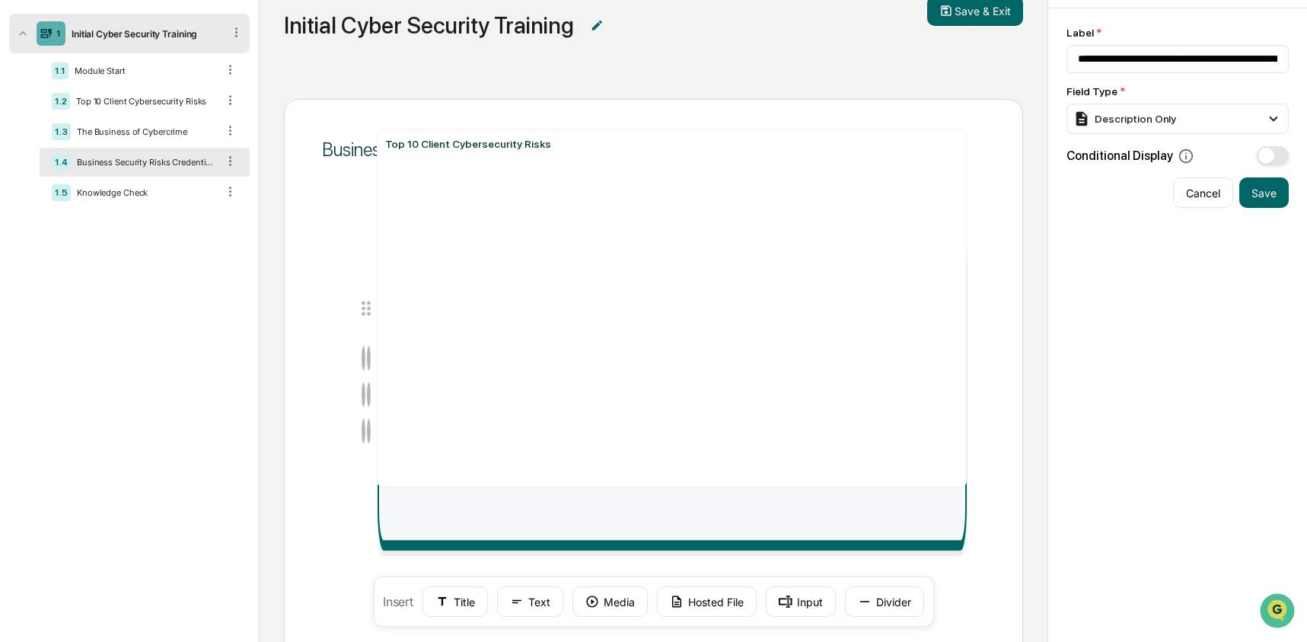
drag, startPoint x: 361, startPoint y: 581, endPoint x: 349, endPoint y: 273, distance: 308.5
click at [349, 273] on ul "Top 10 Client Cybersecurity Risks Press play and watch this short video in full…" at bounding box center [653, 405] width 627 height 418
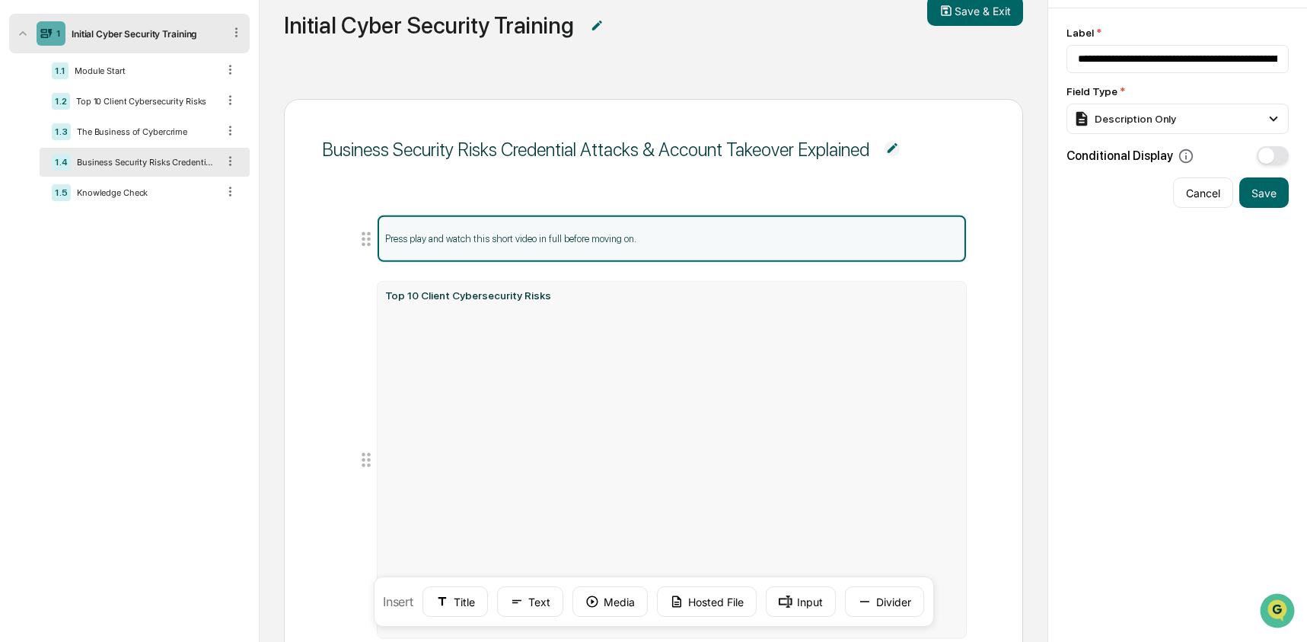
drag, startPoint x: 371, startPoint y: 372, endPoint x: 365, endPoint y: 454, distance: 83.1
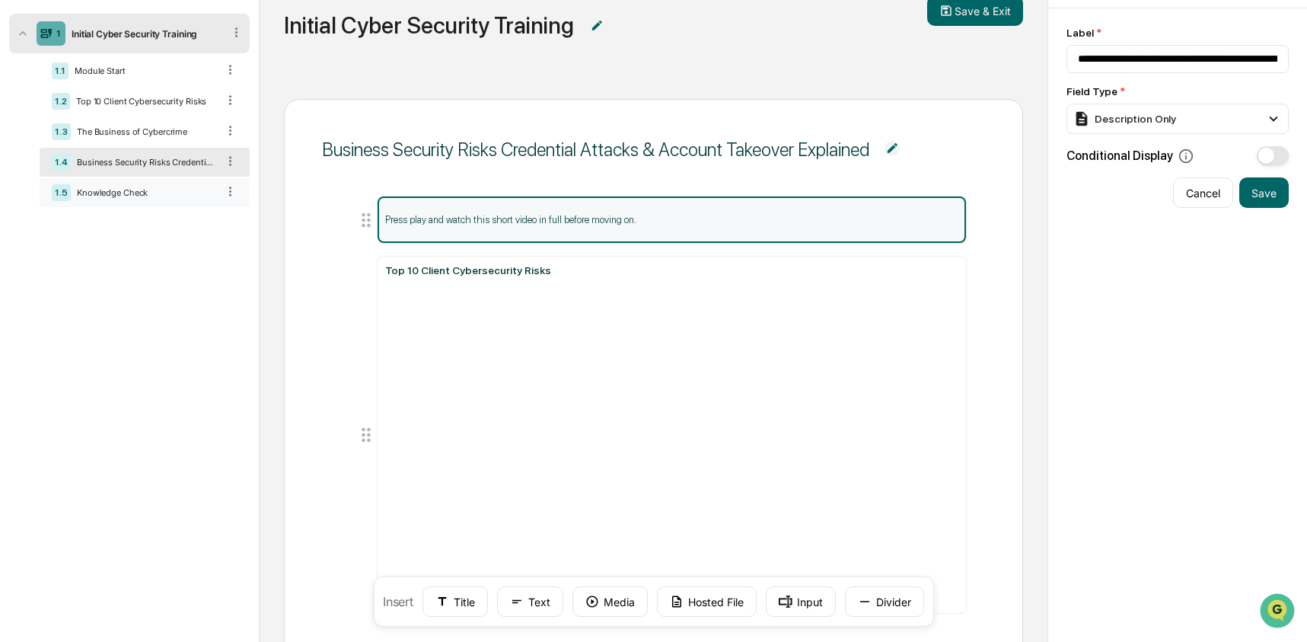
click at [135, 207] on div "1.5 Knowledge Check" at bounding box center [145, 192] width 210 height 29
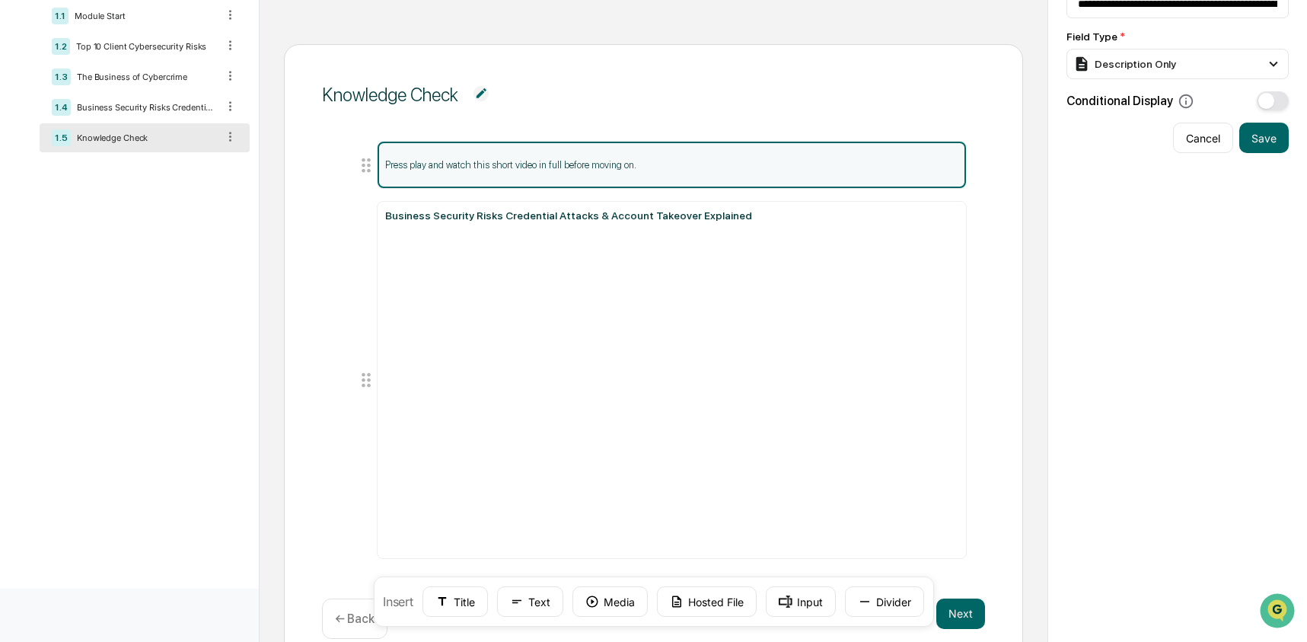
scroll to position [200, 0]
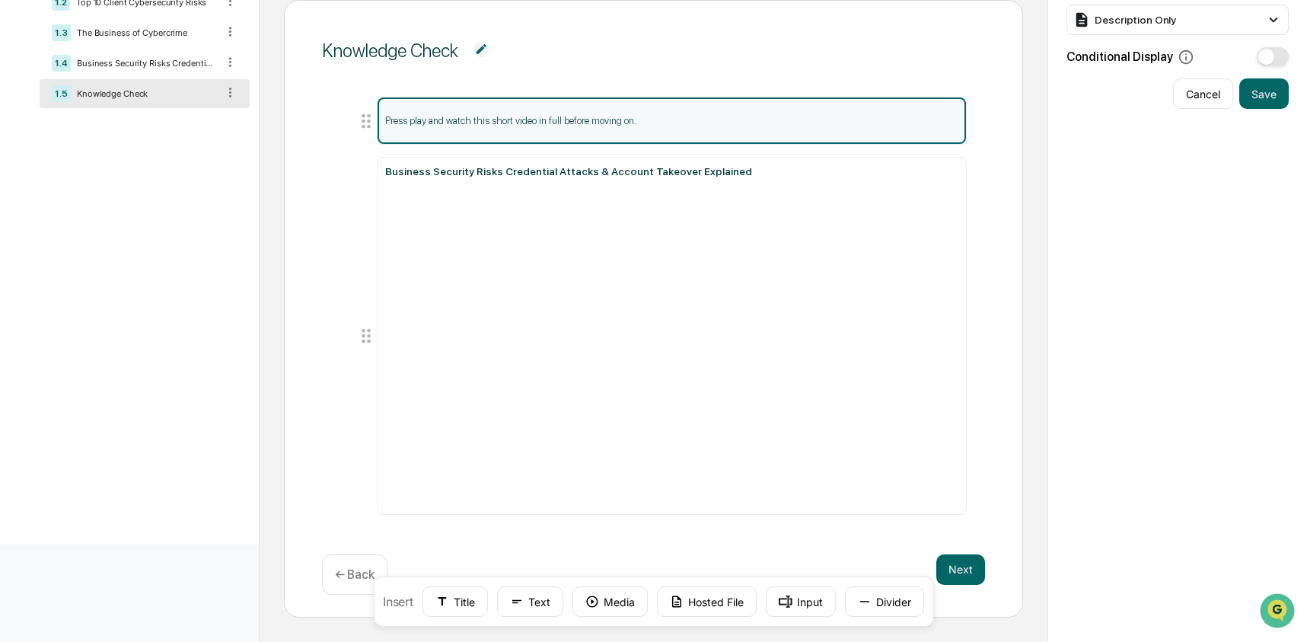
click at [1019, 426] on div "Knowledge Check Press play and watch this short video in full before moving on.…" at bounding box center [653, 308] width 739 height 617
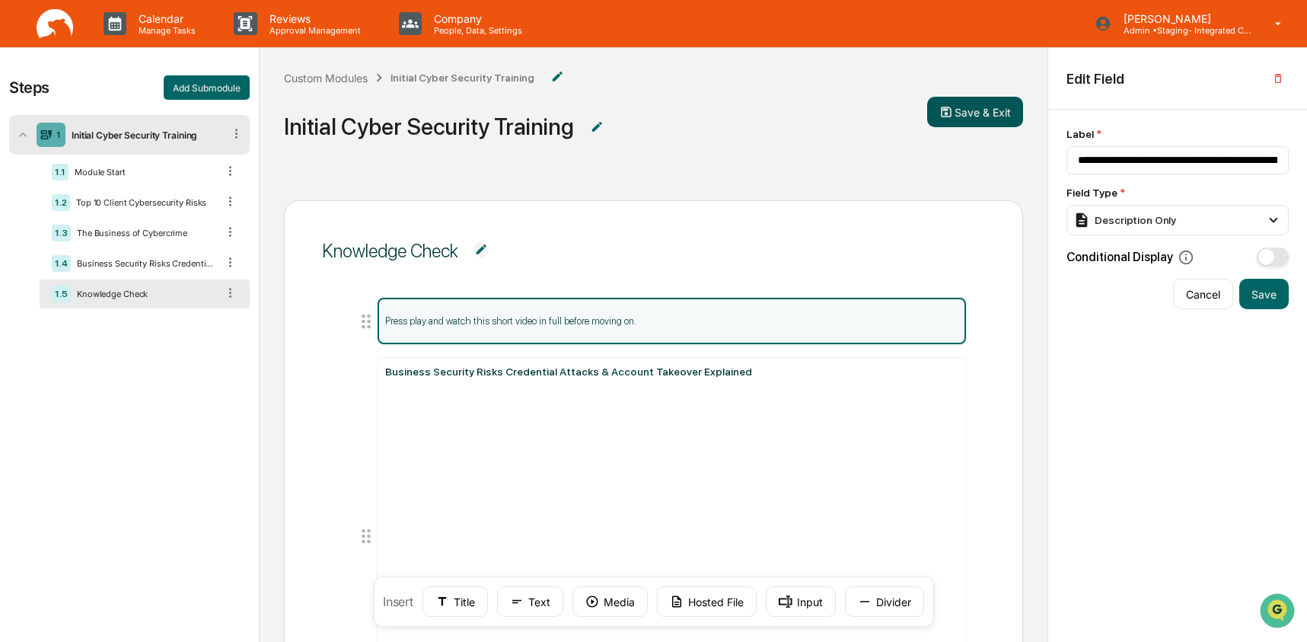
click at [986, 106] on button "Save & Exit" at bounding box center [975, 112] width 96 height 30
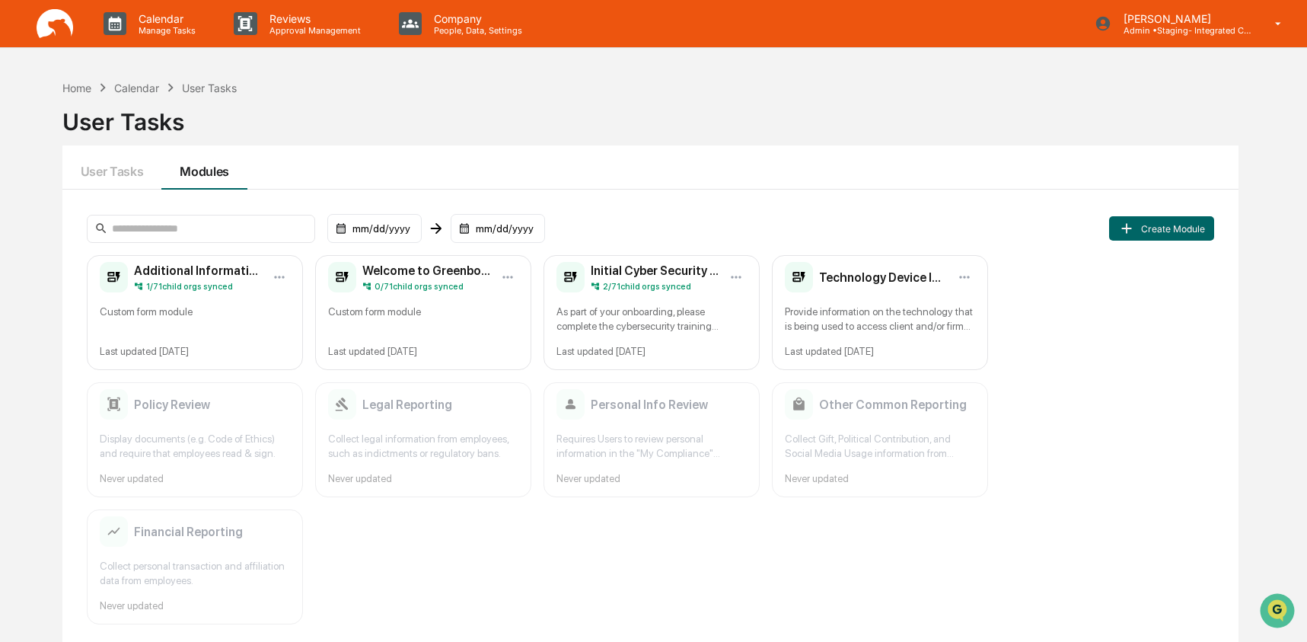
click at [685, 311] on div "As part of your onboarding, please complete the cybersecurity training module. …" at bounding box center [651, 319] width 190 height 29
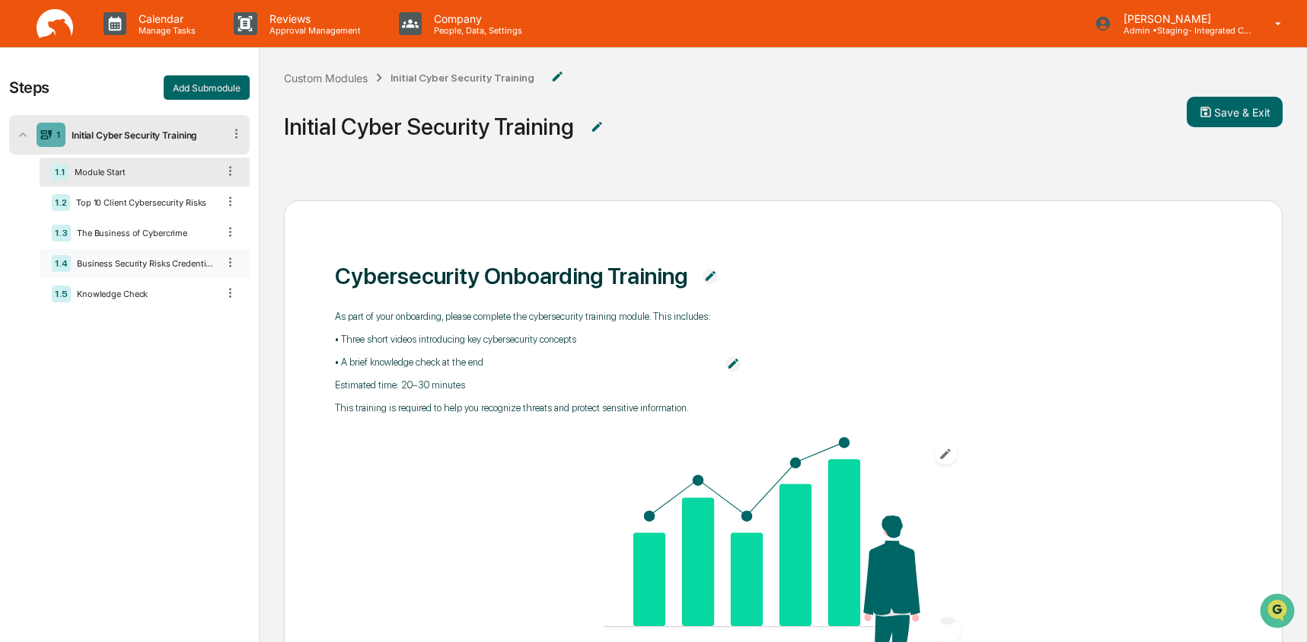
click at [91, 278] on div "1.4 Business Security Risks Credential Attacks & Account Takeover Explained" at bounding box center [145, 263] width 210 height 29
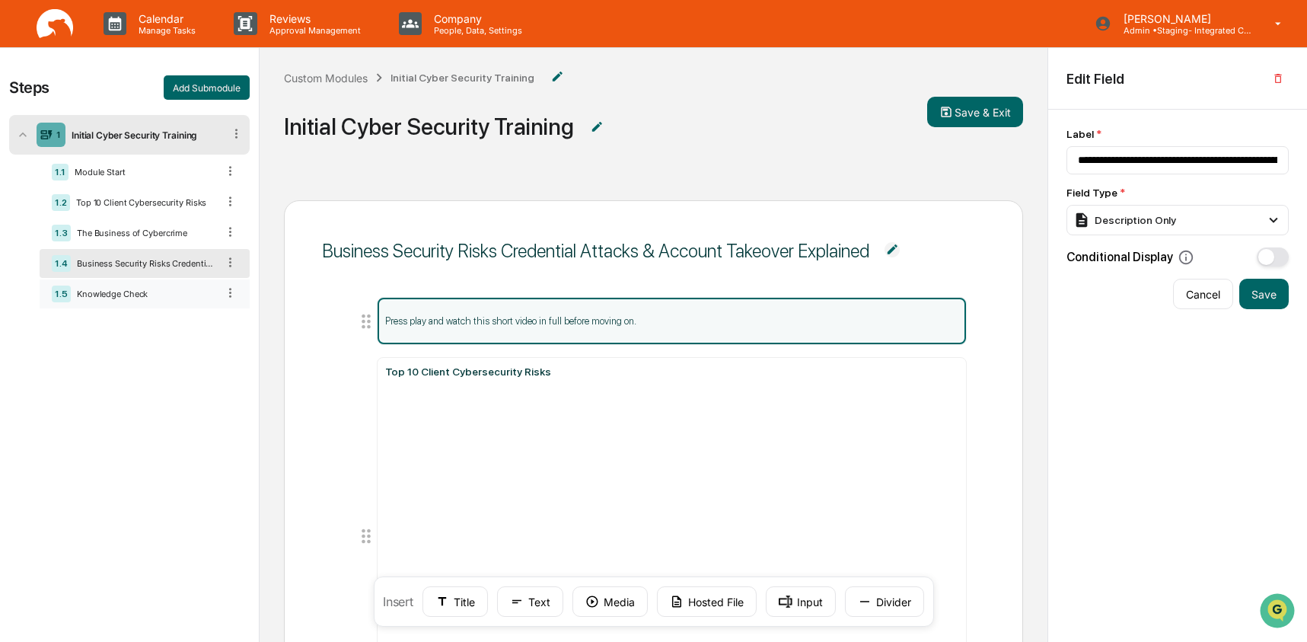
click at [92, 303] on div "1.5 Knowledge Check" at bounding box center [145, 293] width 210 height 29
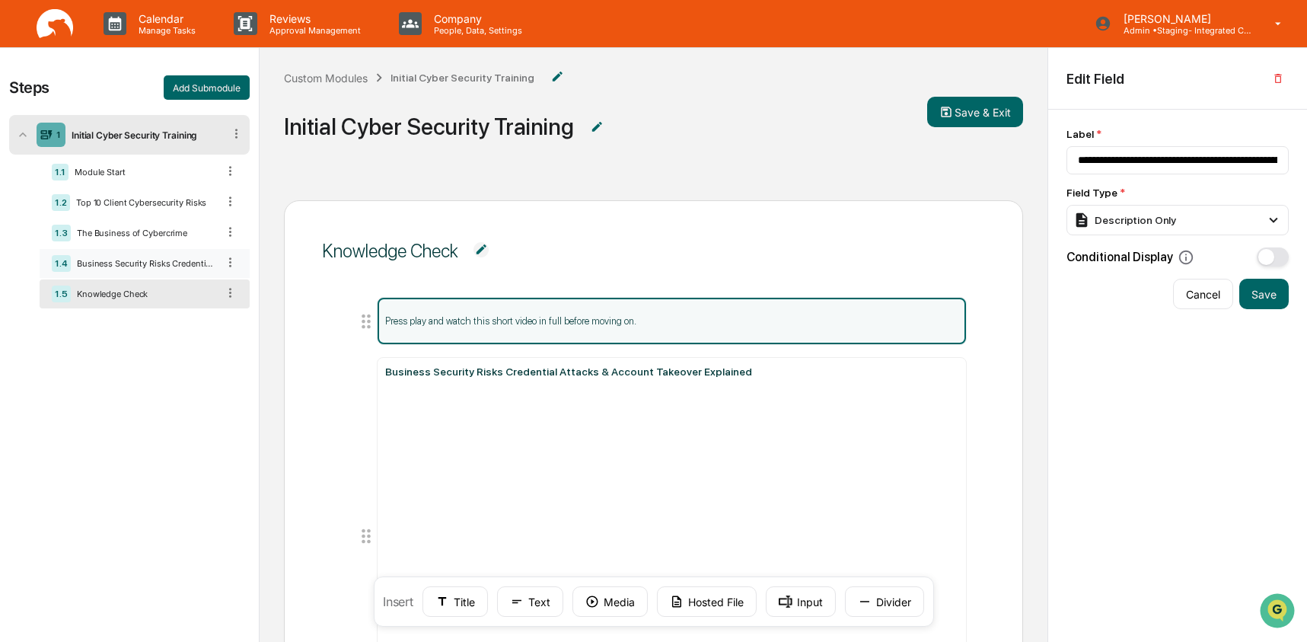
click at [72, 269] on div "Business Security Risks Credential Attacks & Account Takeover Explained" at bounding box center [144, 263] width 146 height 11
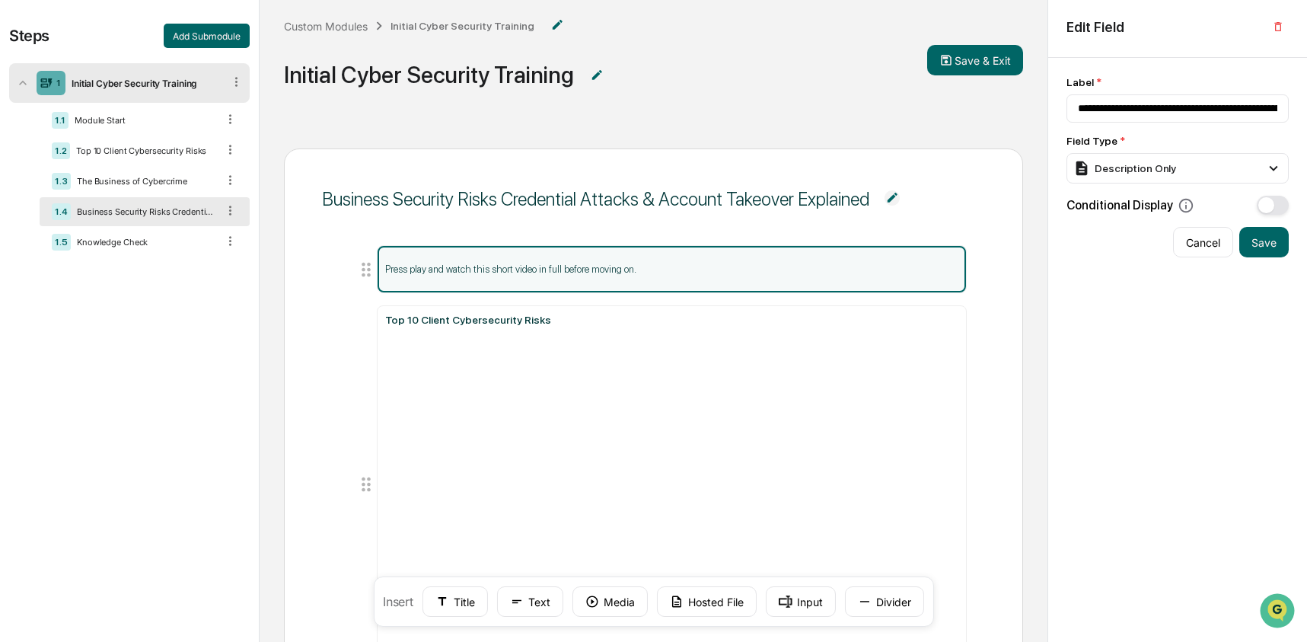
scroll to position [43, 0]
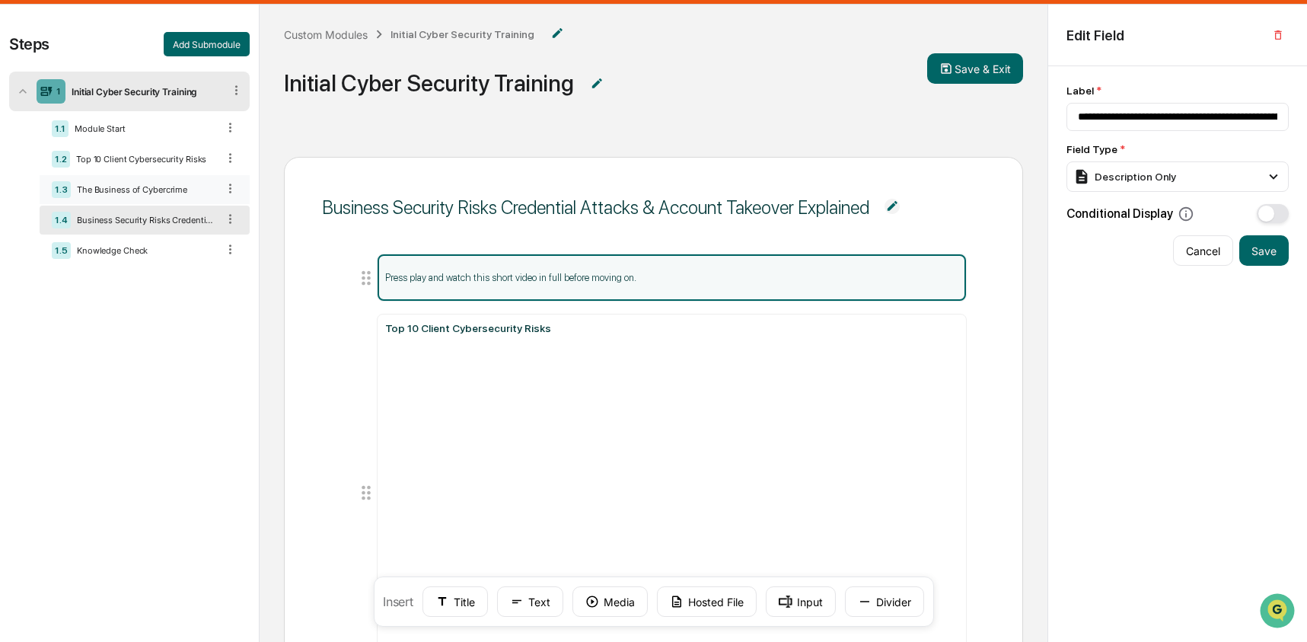
click at [126, 195] on div "The Business of Cybercrime" at bounding box center [144, 189] width 146 height 11
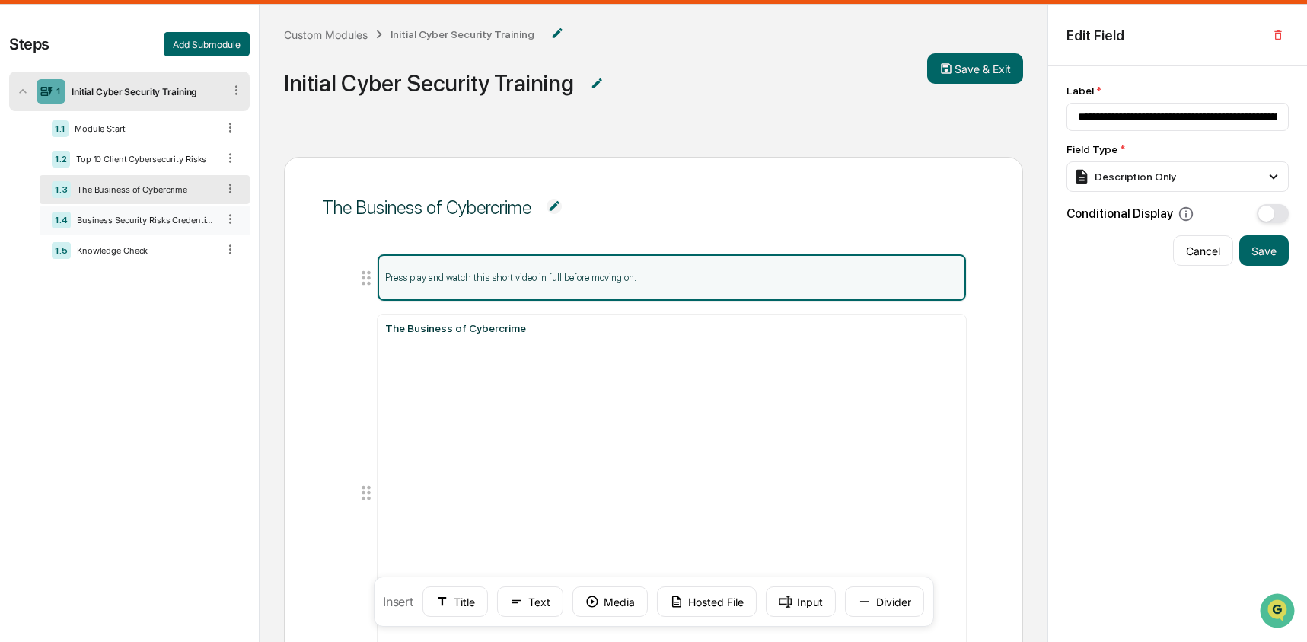
click at [129, 225] on div "Business Security Risks Credential Attacks & Account Takeover Explained" at bounding box center [144, 220] width 146 height 11
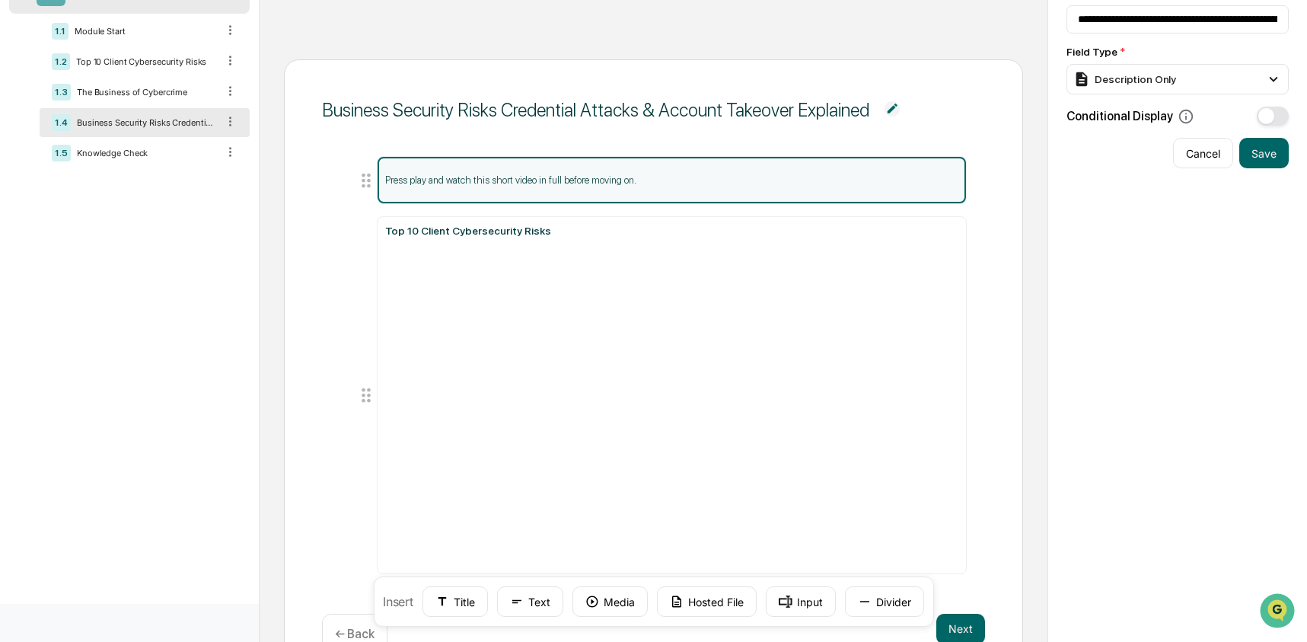
scroll to position [0, 0]
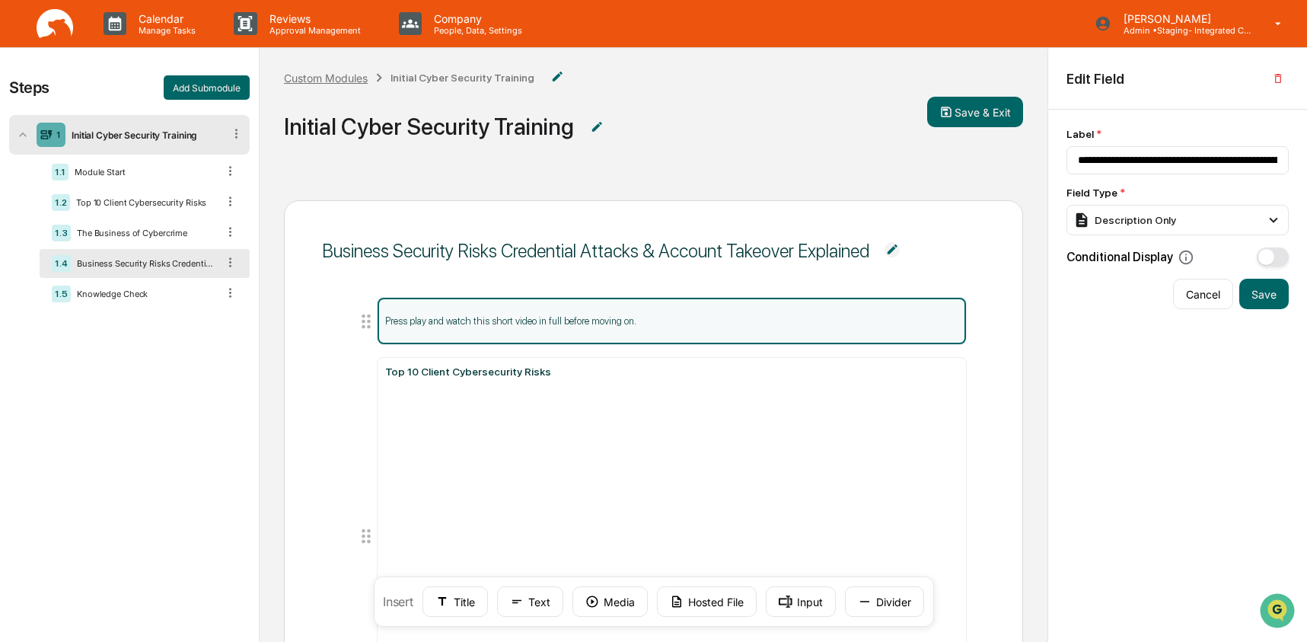
click at [359, 82] on div "Custom Modules" at bounding box center [326, 78] width 84 height 13
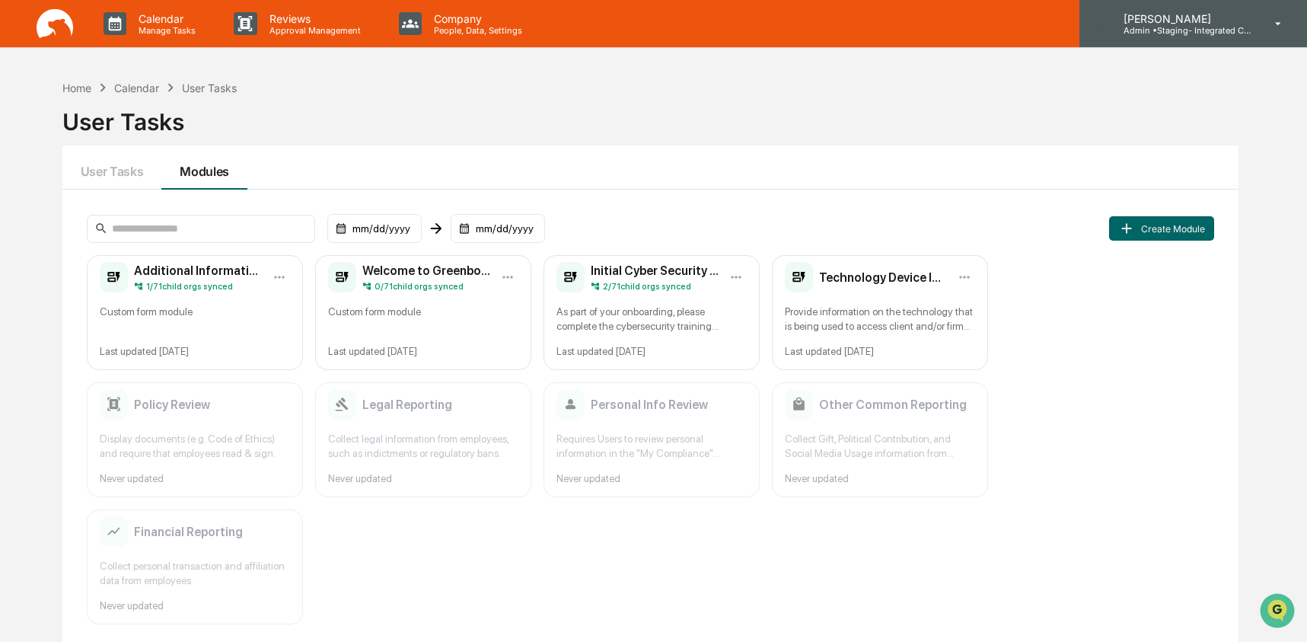
click at [1172, 26] on p "Admin • Staging- Integrated Compliance Advisors" at bounding box center [1182, 30] width 142 height 11
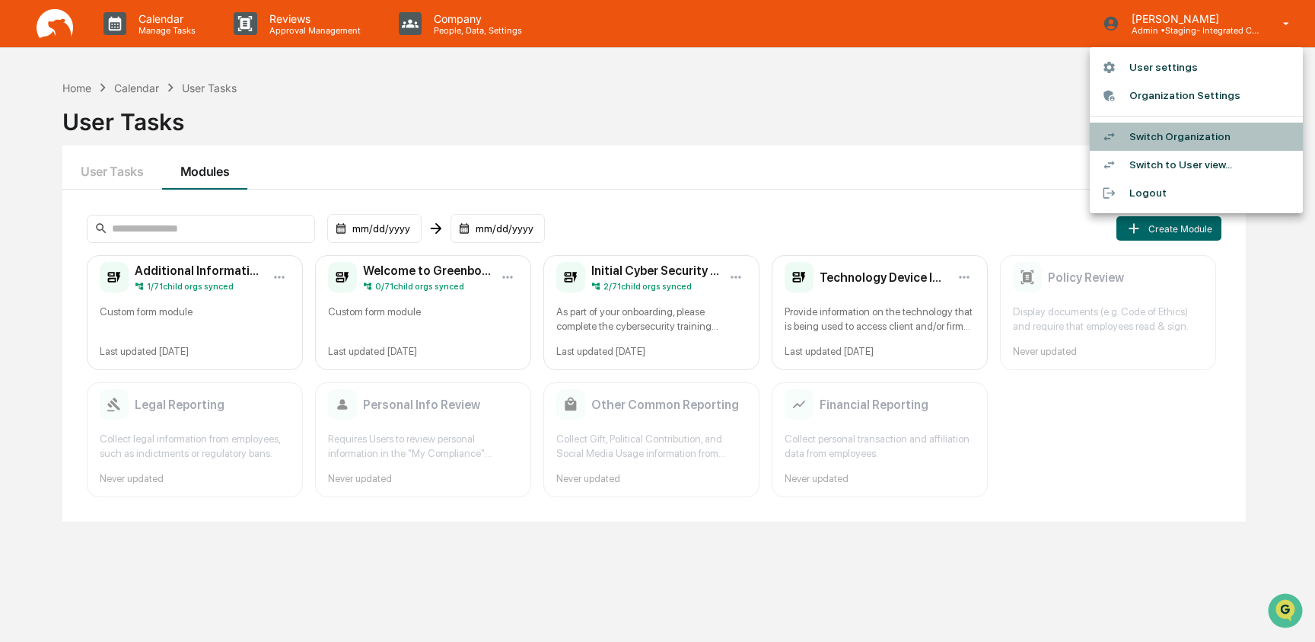
click at [1162, 141] on li "Switch Organization" at bounding box center [1196, 137] width 213 height 28
